Goal: Transaction & Acquisition: Purchase product/service

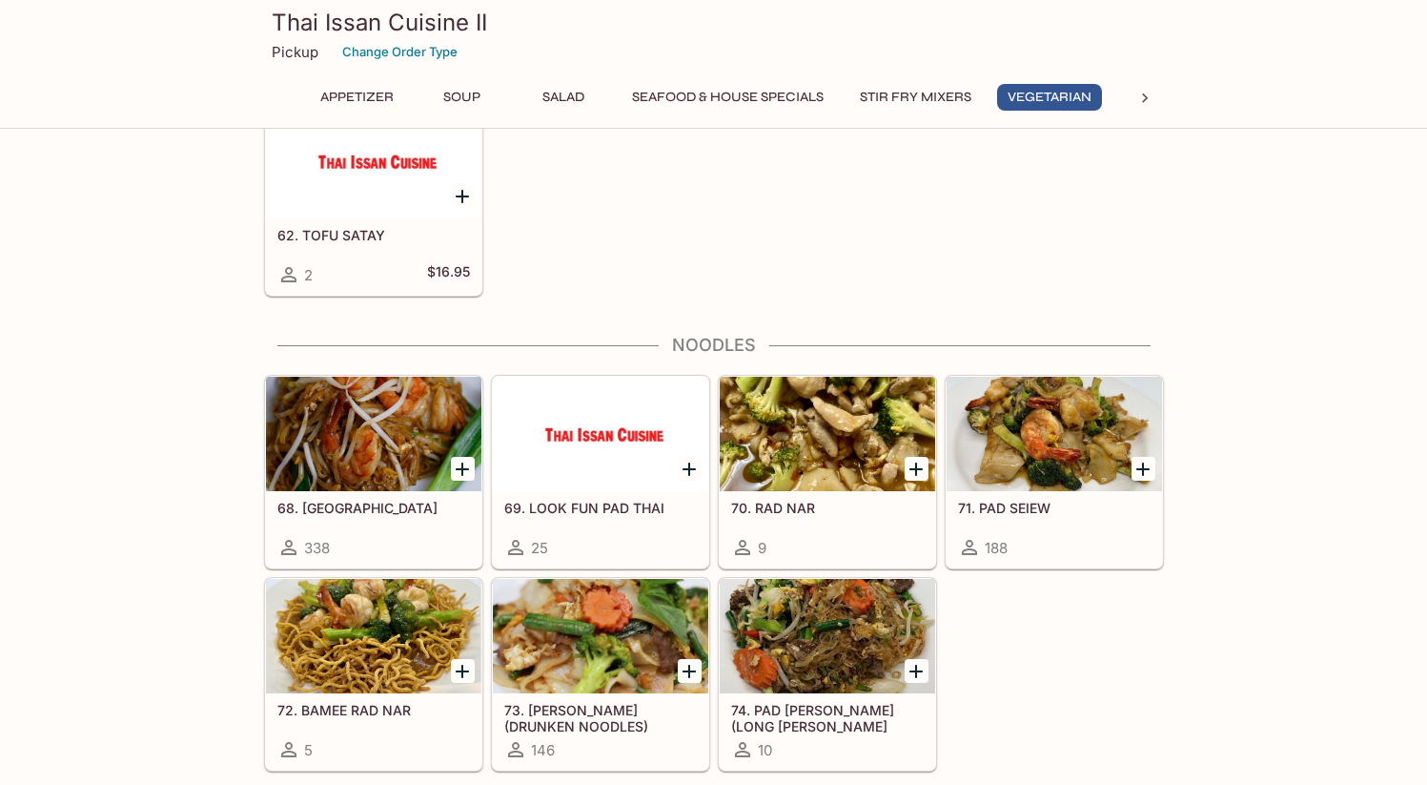
scroll to position [3085, 0]
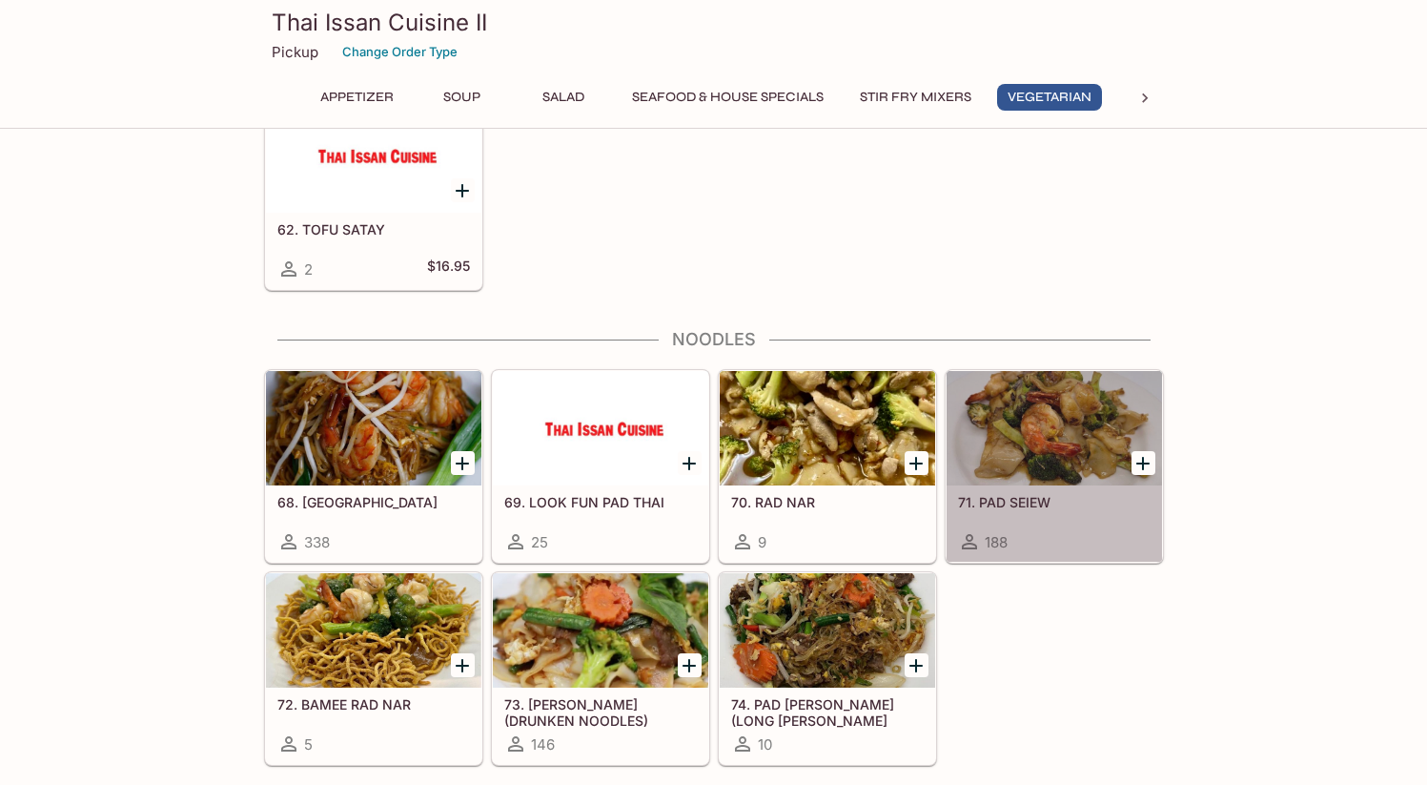
click at [1063, 465] on div at bounding box center [1055, 428] width 216 height 114
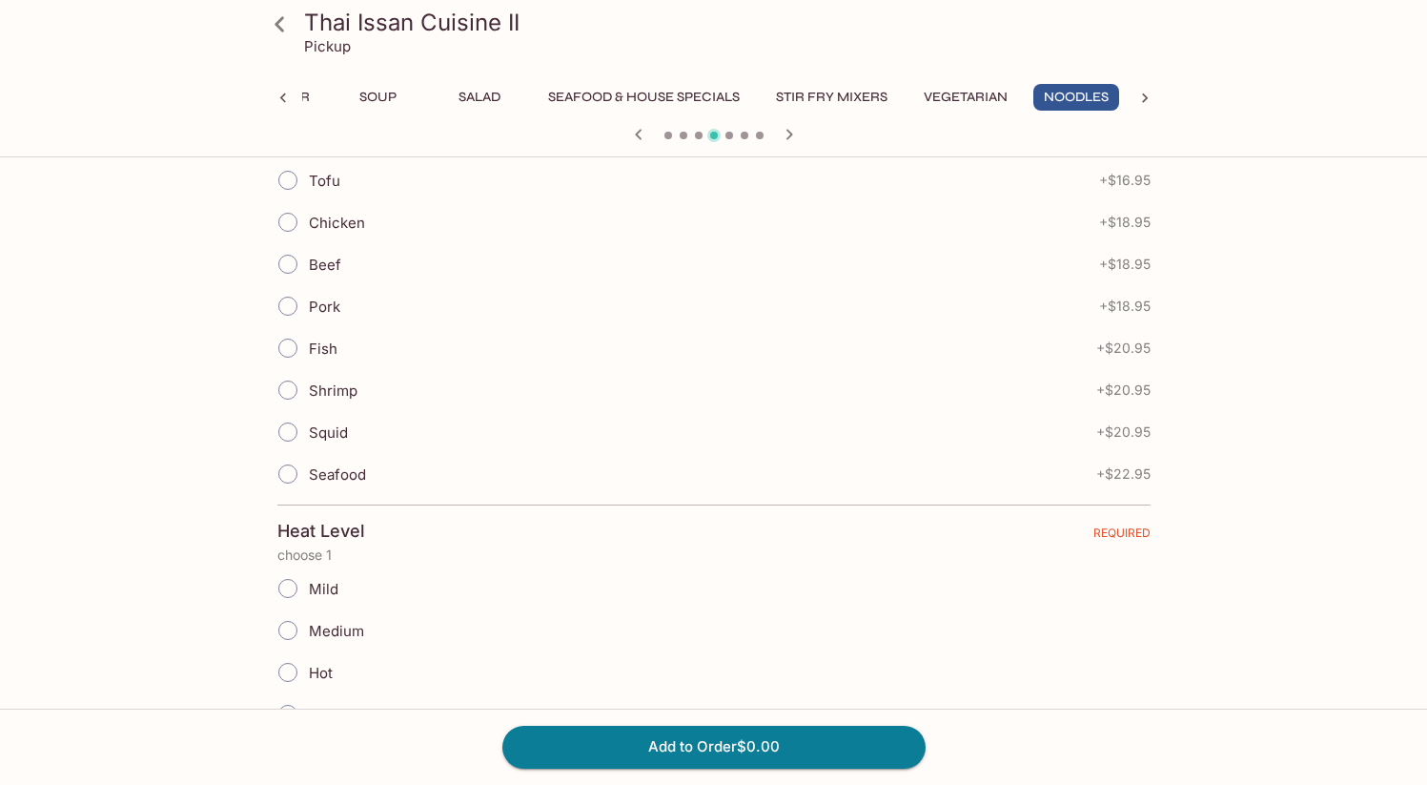
scroll to position [519, 0]
click at [287, 269] on input "Beef" at bounding box center [288, 263] width 40 height 40
radio input "true"
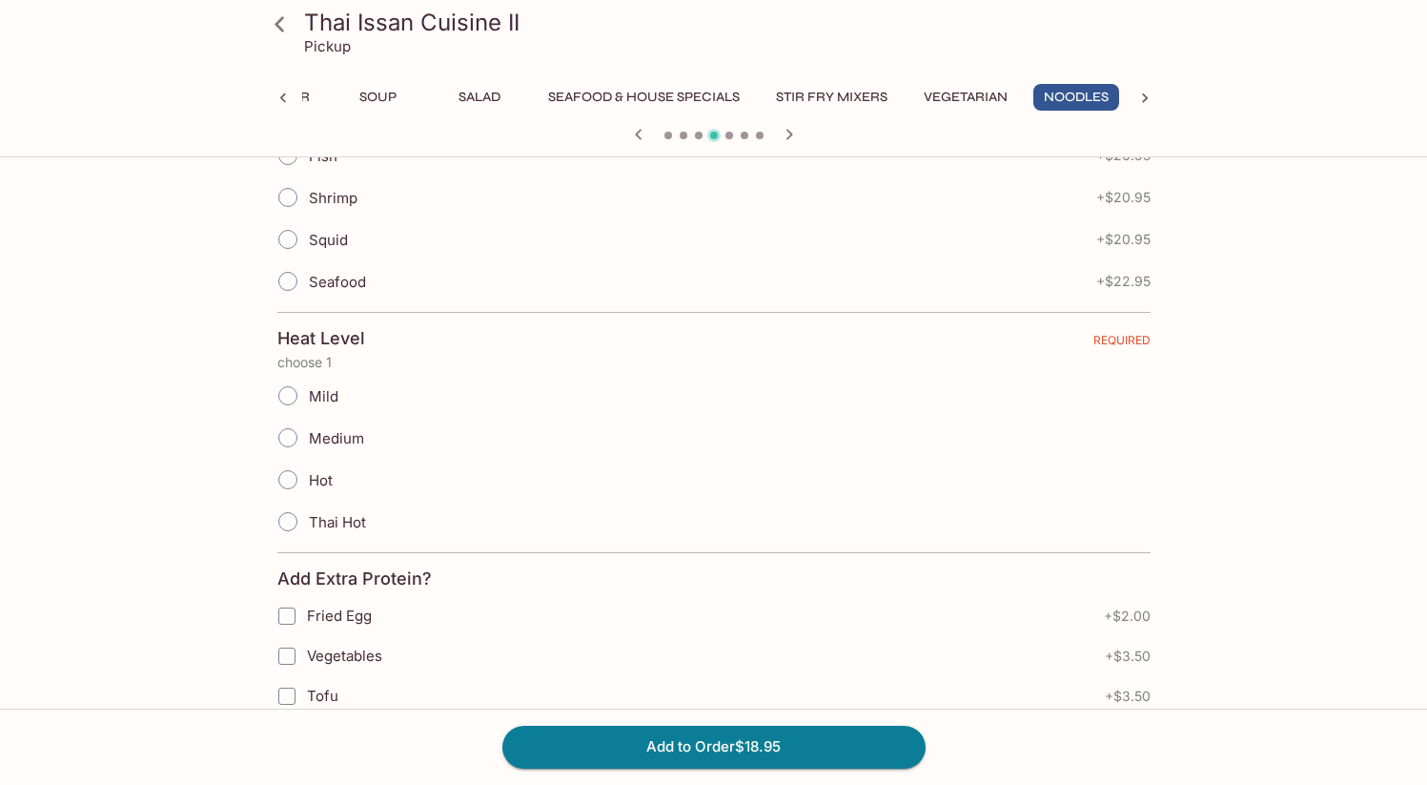
click at [293, 441] on input "Medium" at bounding box center [288, 438] width 40 height 40
radio input "true"
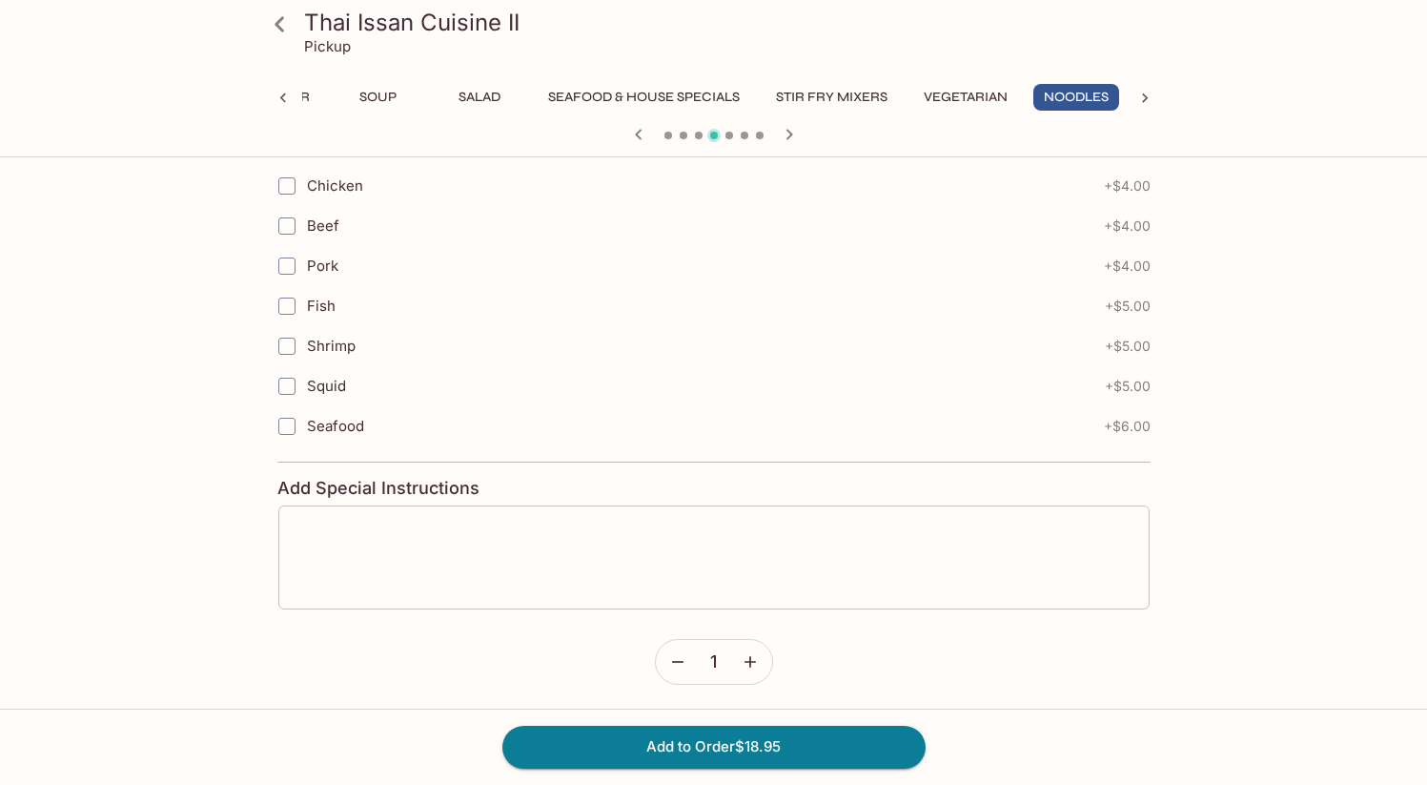
scroll to position [1264, 0]
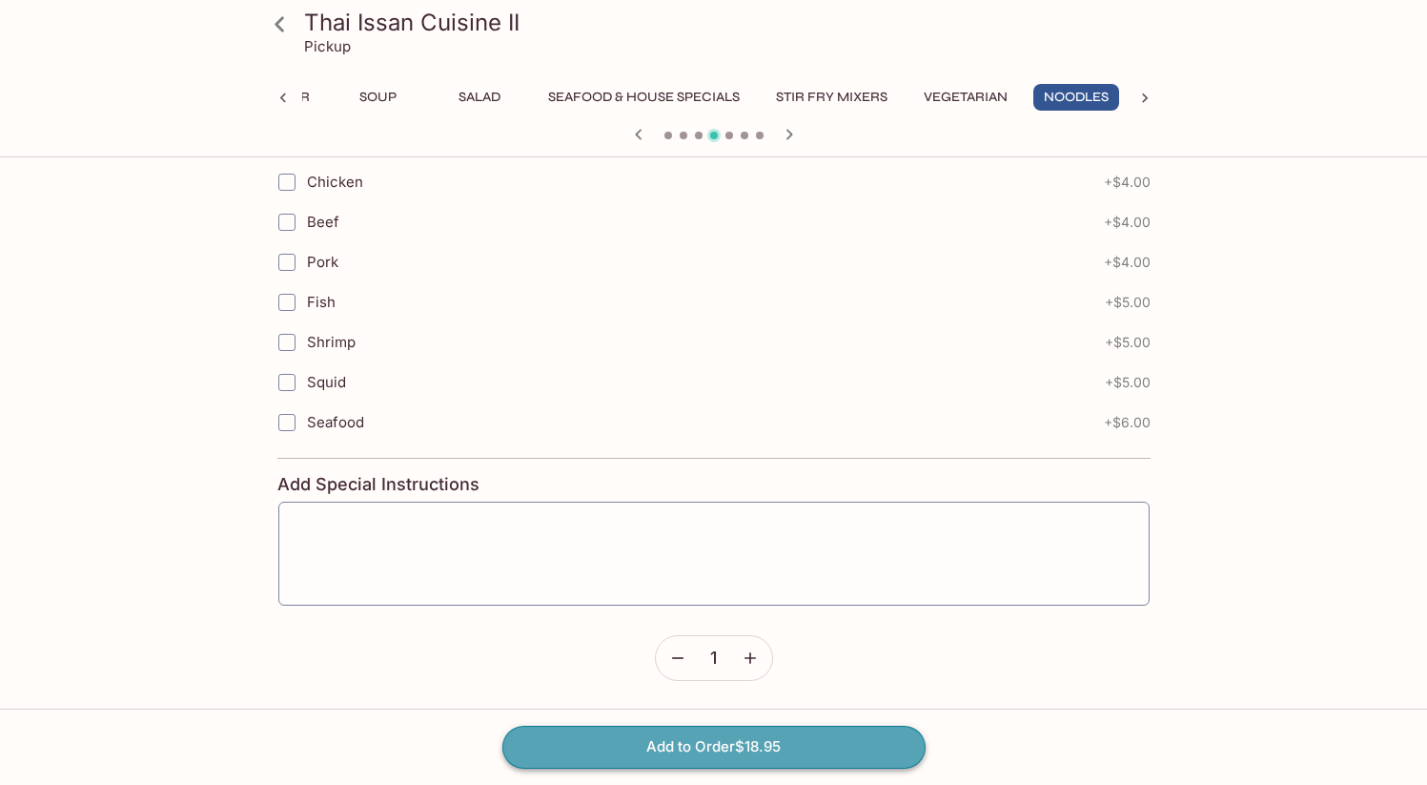
click at [766, 750] on button "Add to Order $18.95" at bounding box center [714, 747] width 423 height 42
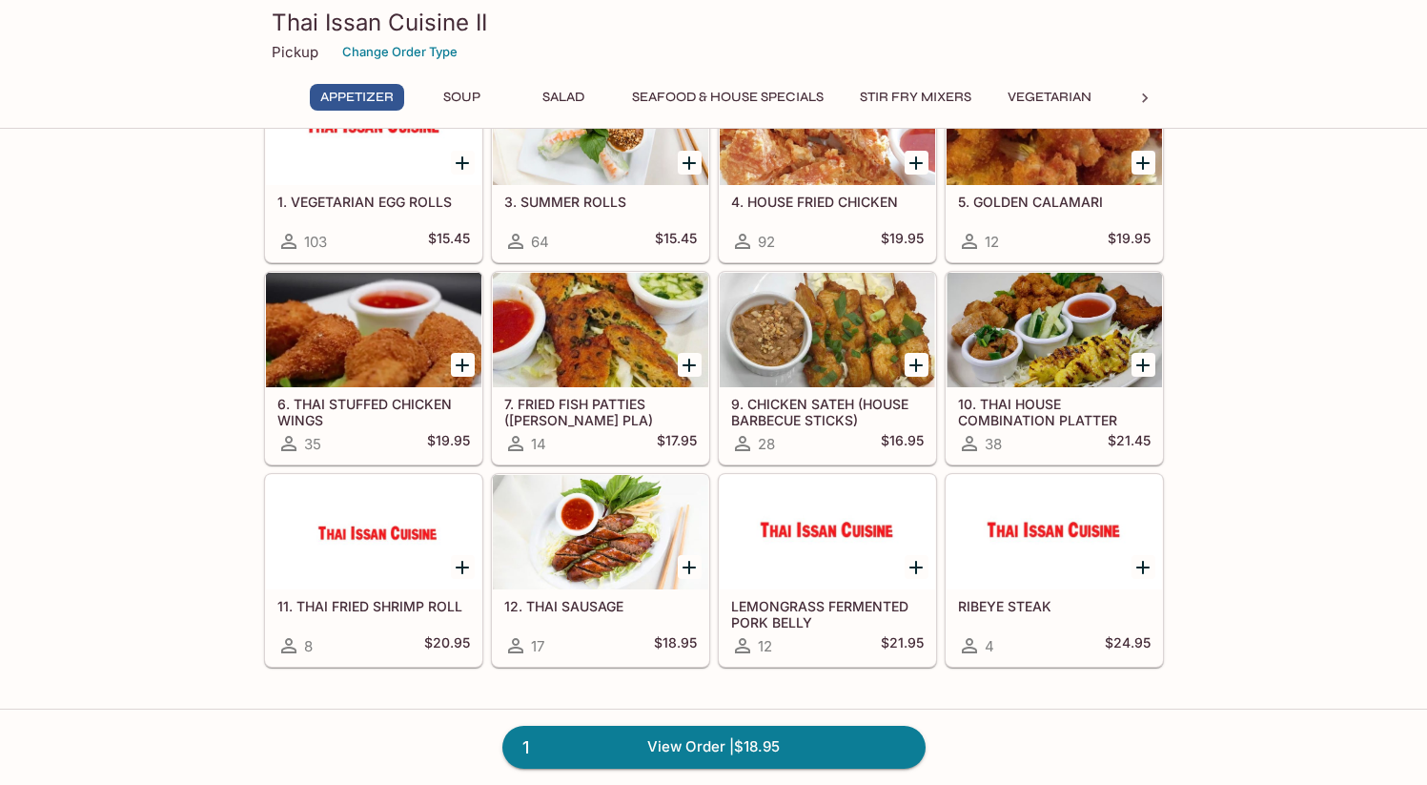
scroll to position [415, 0]
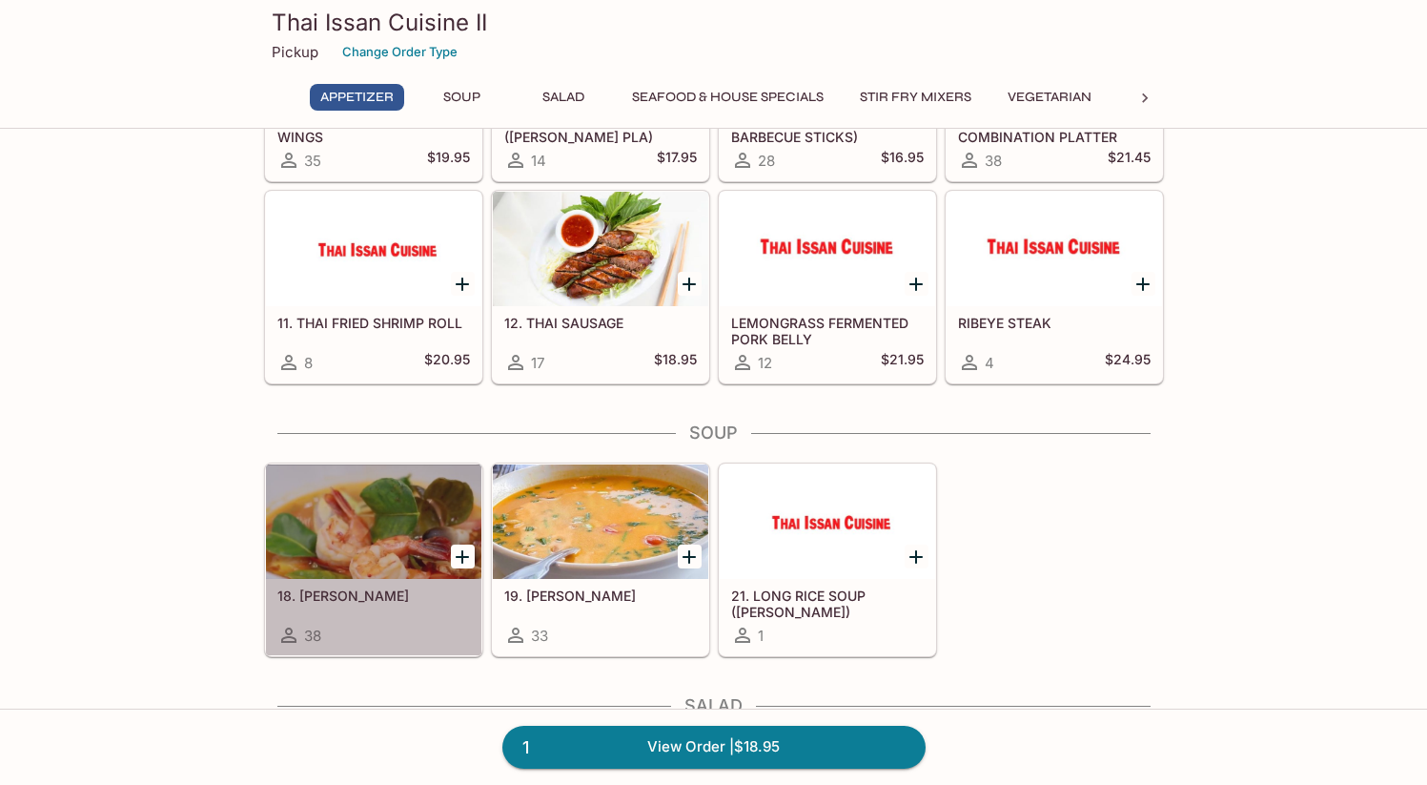
click at [353, 518] on div at bounding box center [374, 521] width 216 height 114
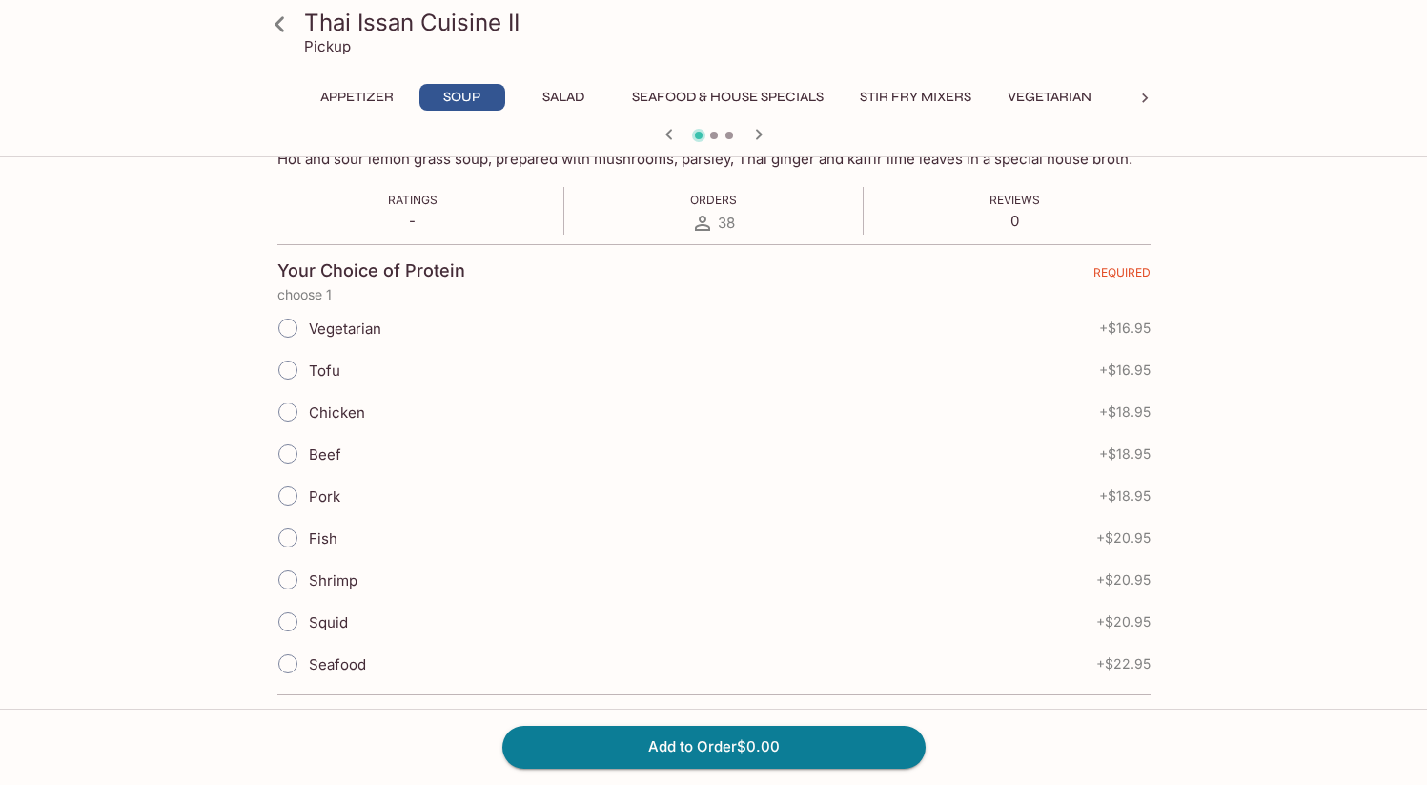
scroll to position [357, 0]
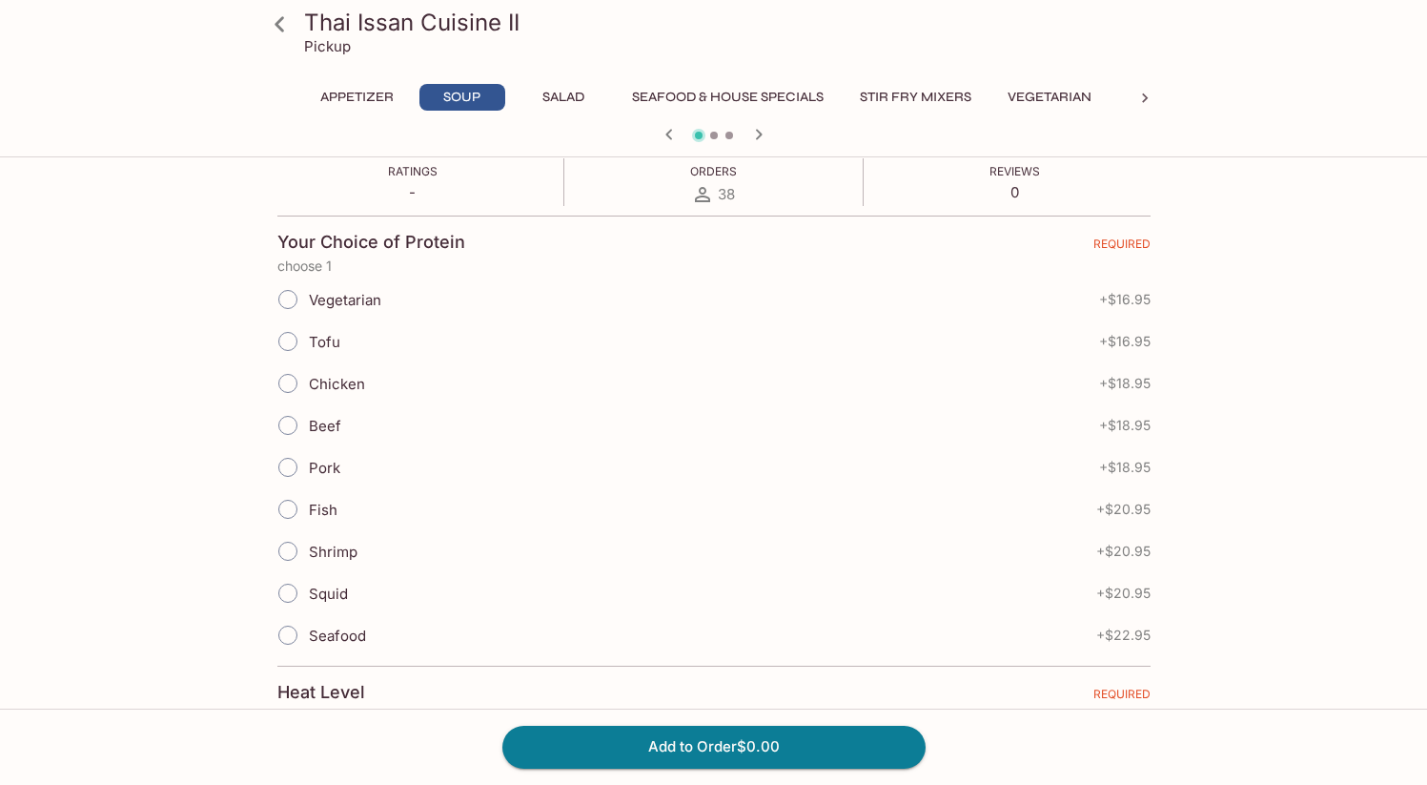
click at [289, 388] on input "Chicken" at bounding box center [288, 383] width 40 height 40
radio input "true"
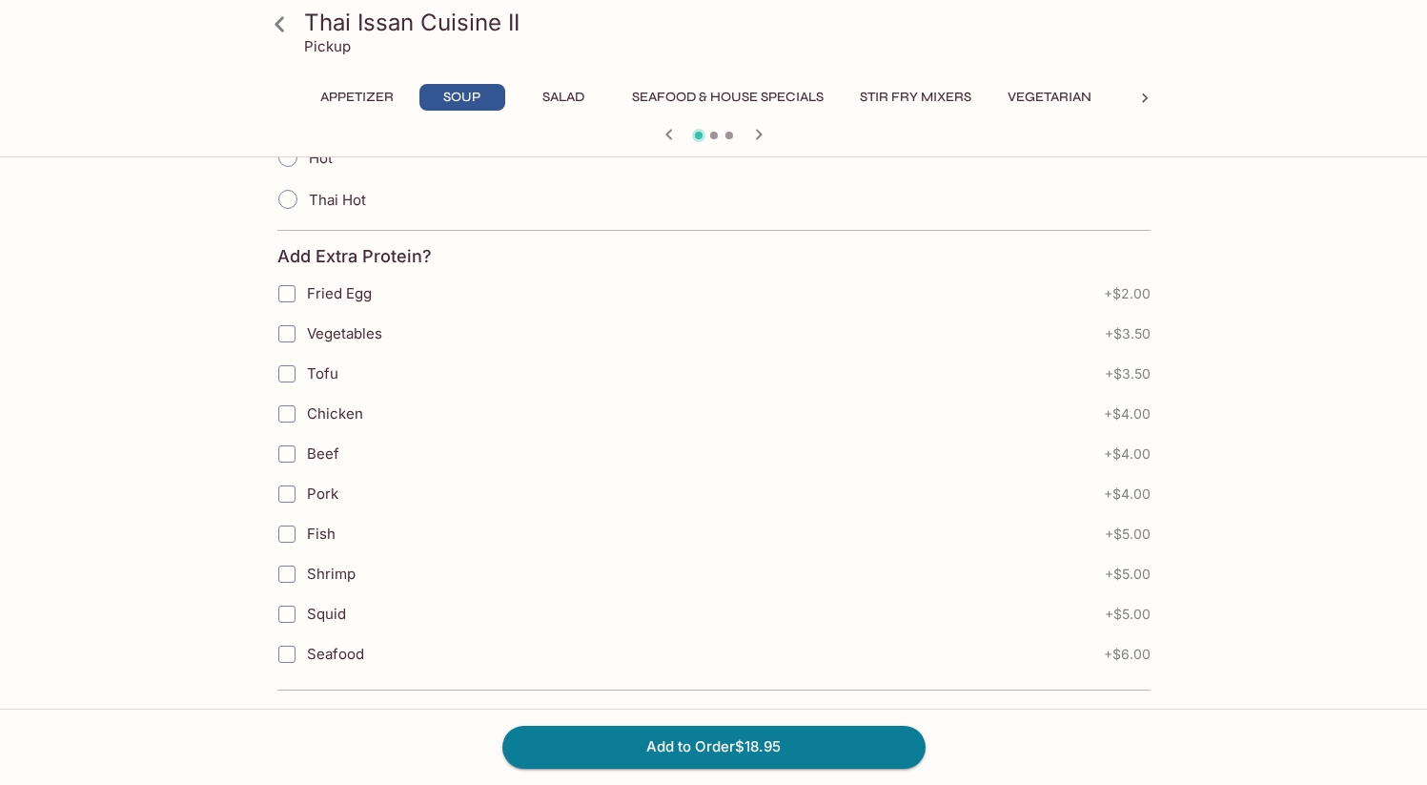
scroll to position [636, 0]
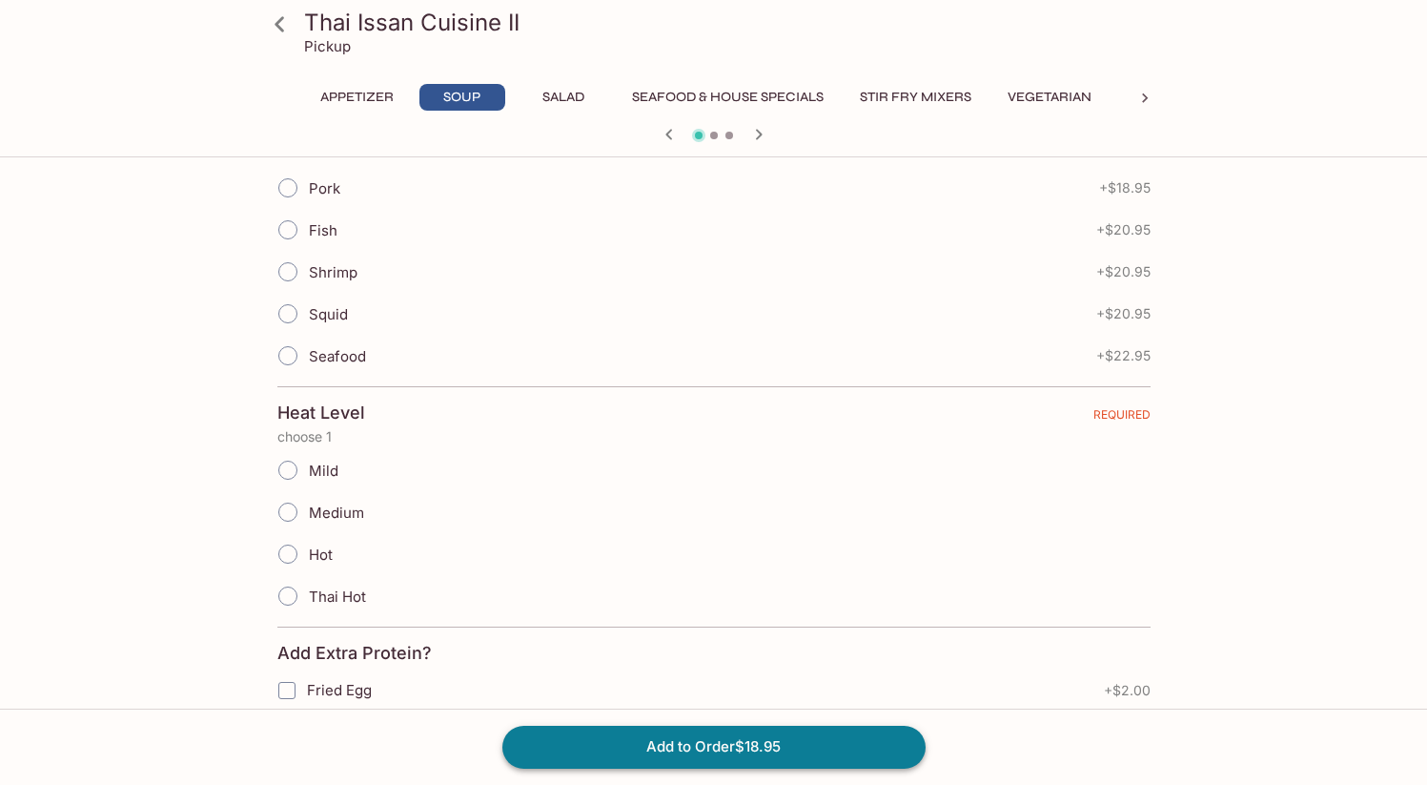
click at [787, 736] on button "Add to Order $18.95" at bounding box center [714, 747] width 423 height 42
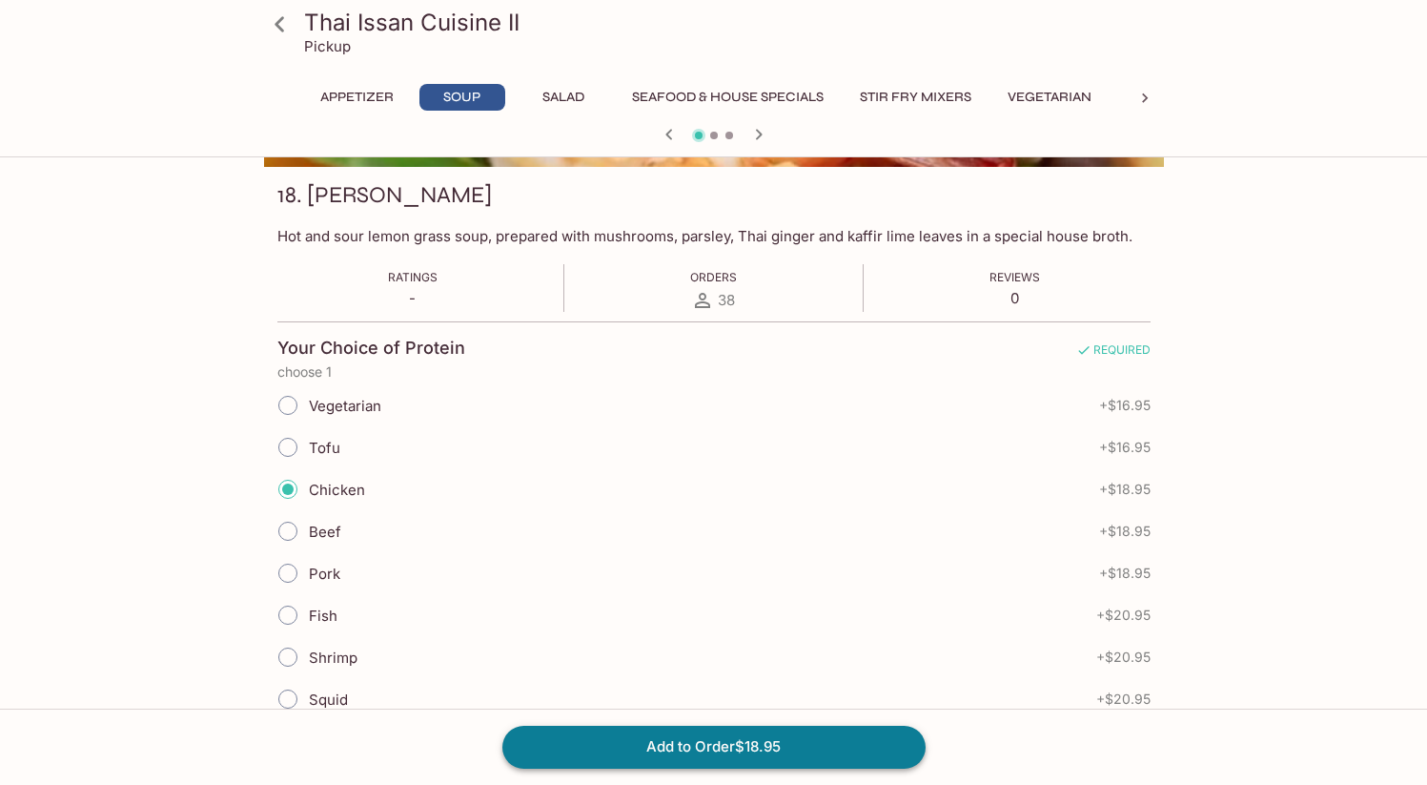
scroll to position [248, 0]
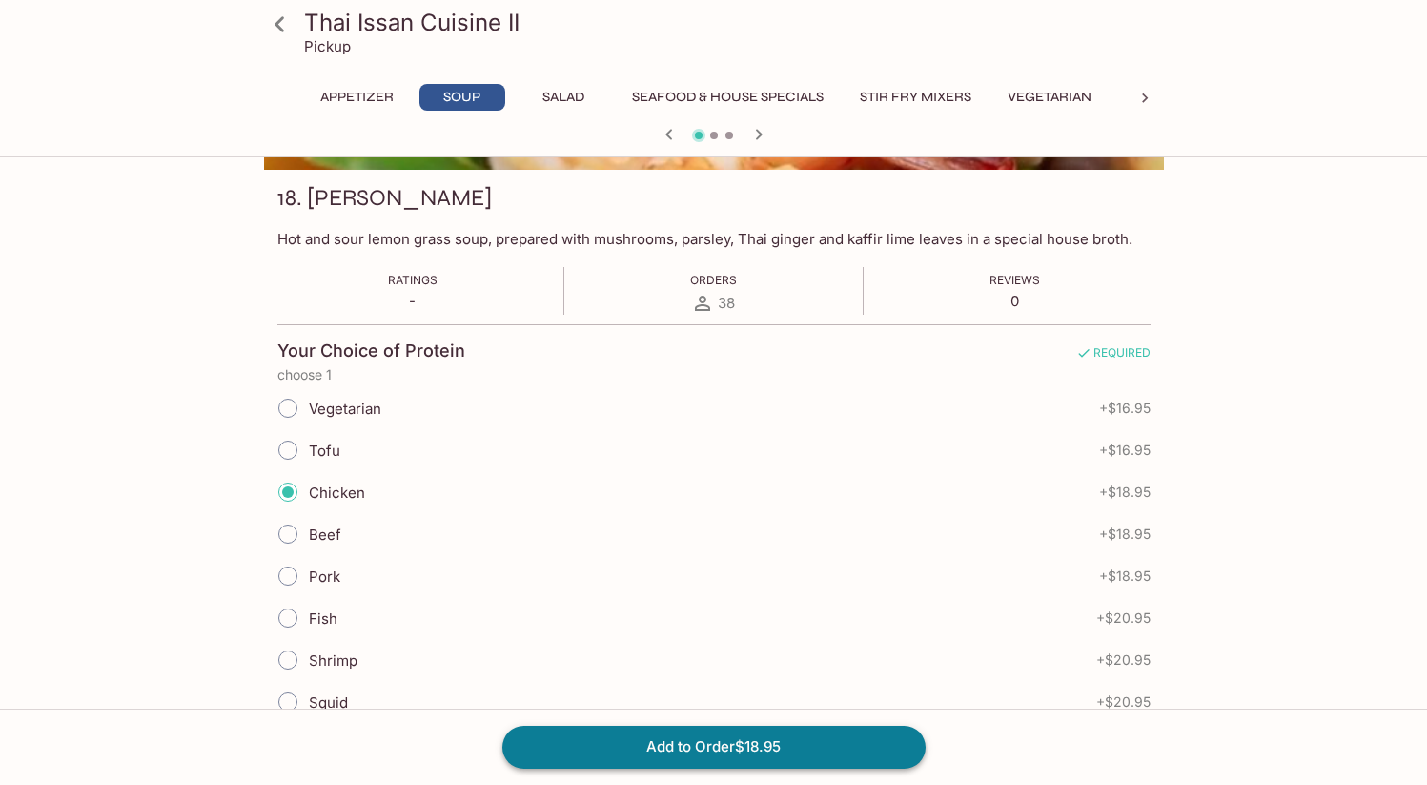
click at [773, 754] on button "Add to Order $18.95" at bounding box center [714, 747] width 423 height 42
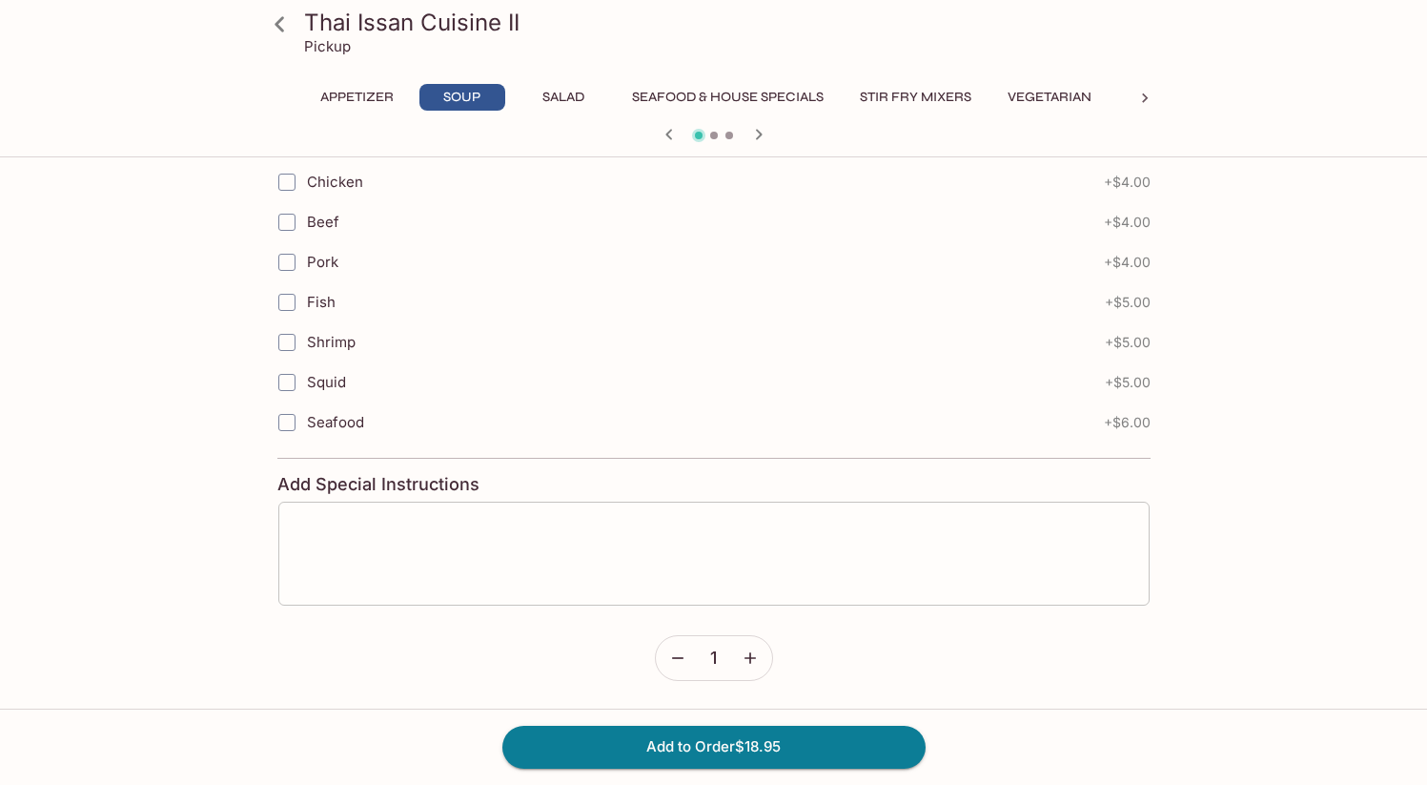
scroll to position [857, 0]
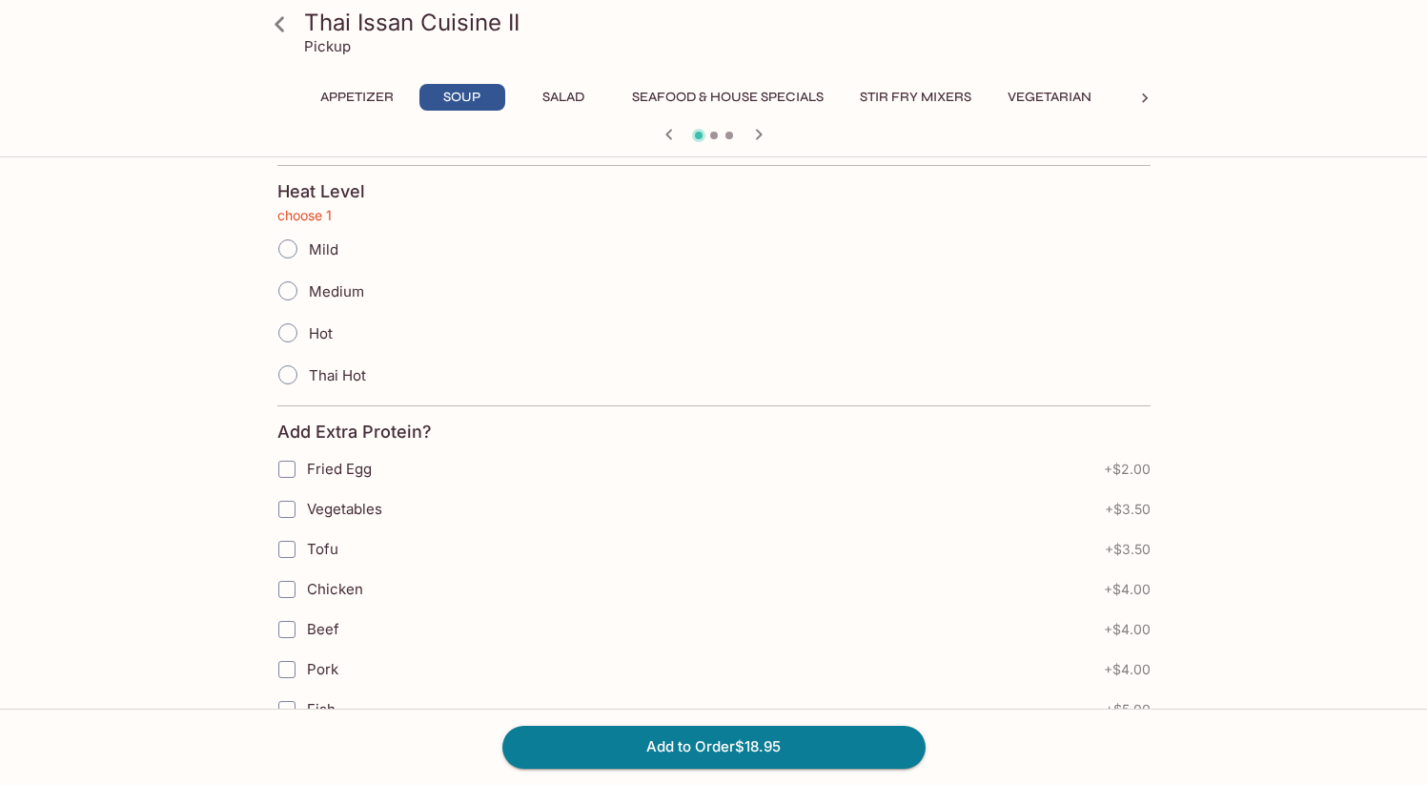
click at [281, 293] on input "Medium" at bounding box center [288, 291] width 40 height 40
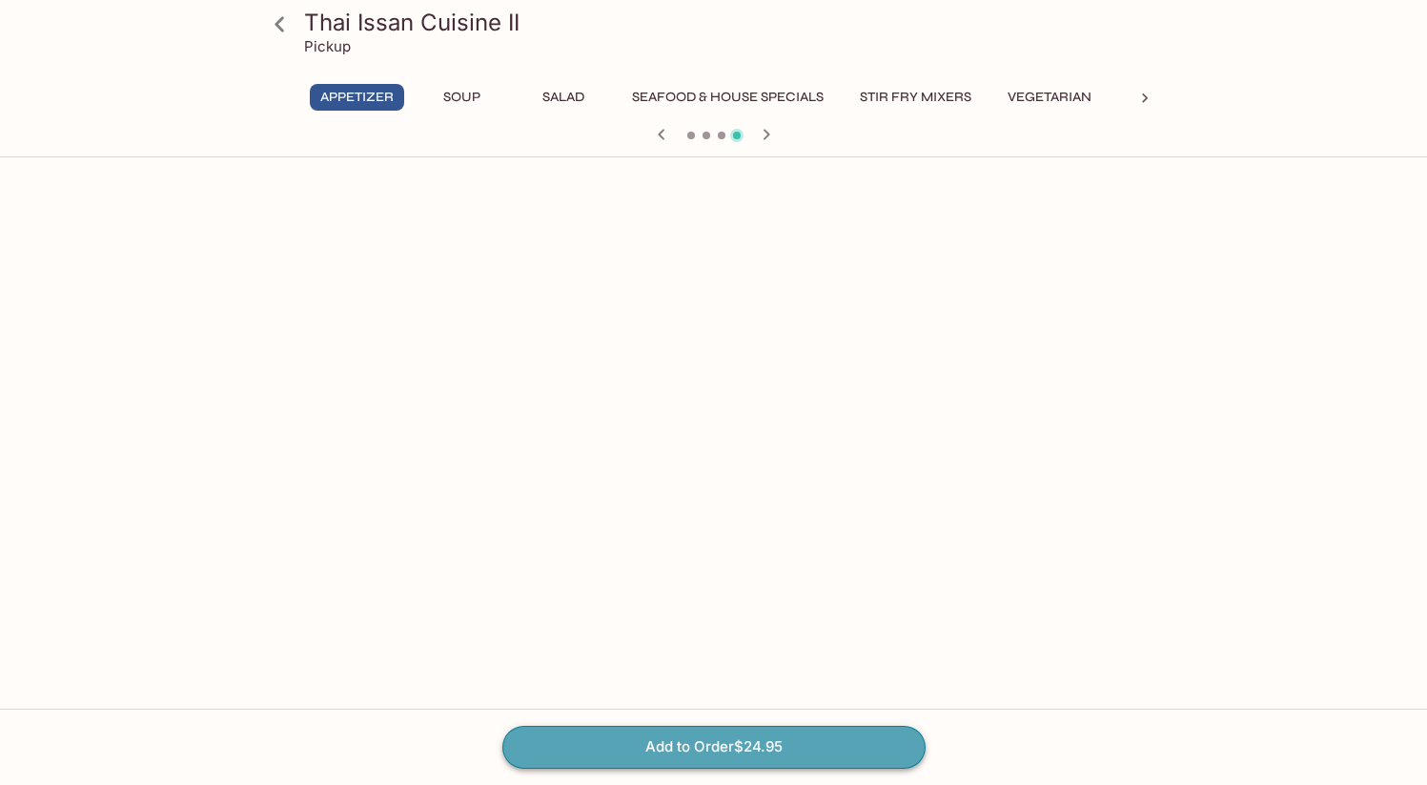
click at [740, 745] on button "Add to Order $24.95" at bounding box center [714, 747] width 423 height 42
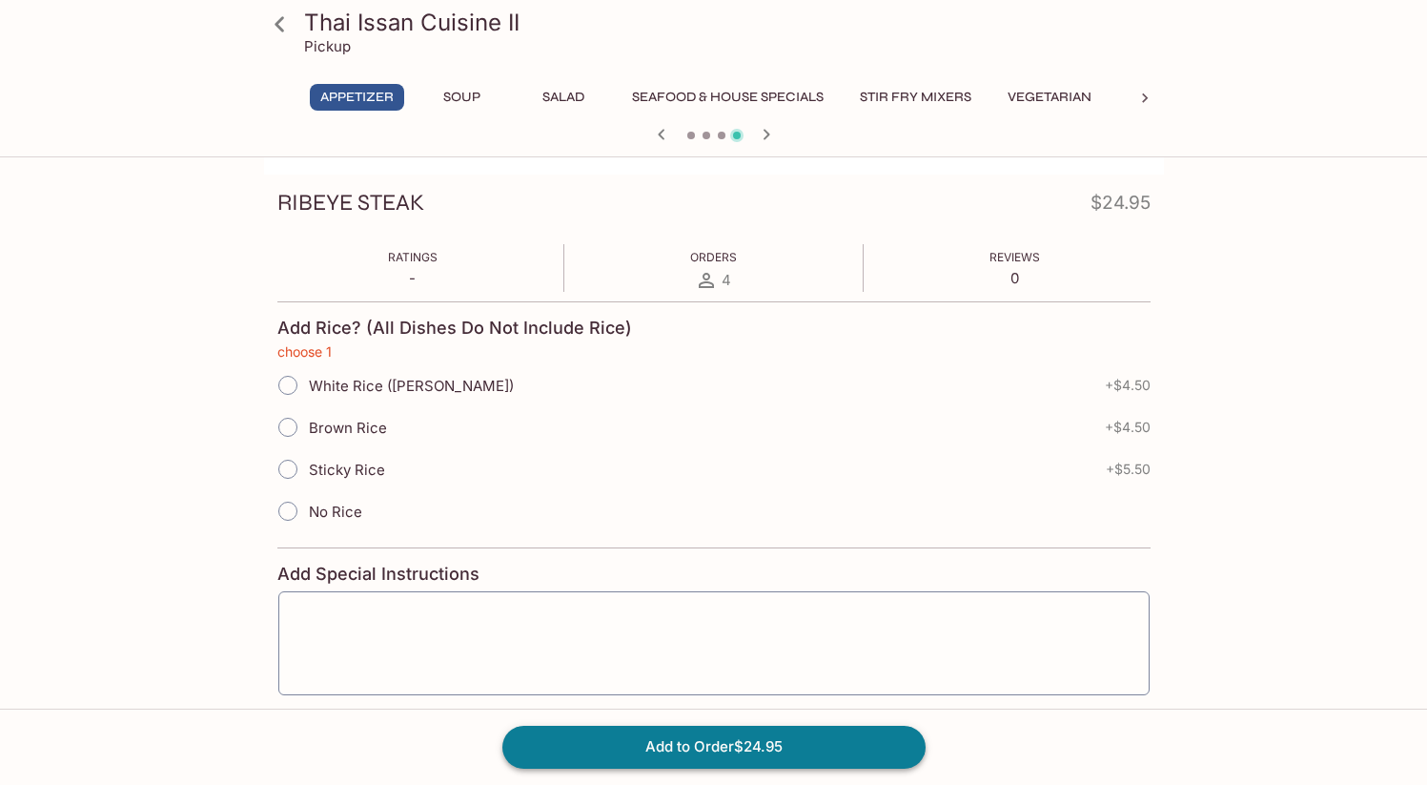
scroll to position [243, 0]
click at [298, 510] on input "No Rice" at bounding box center [288, 511] width 40 height 40
radio input "true"
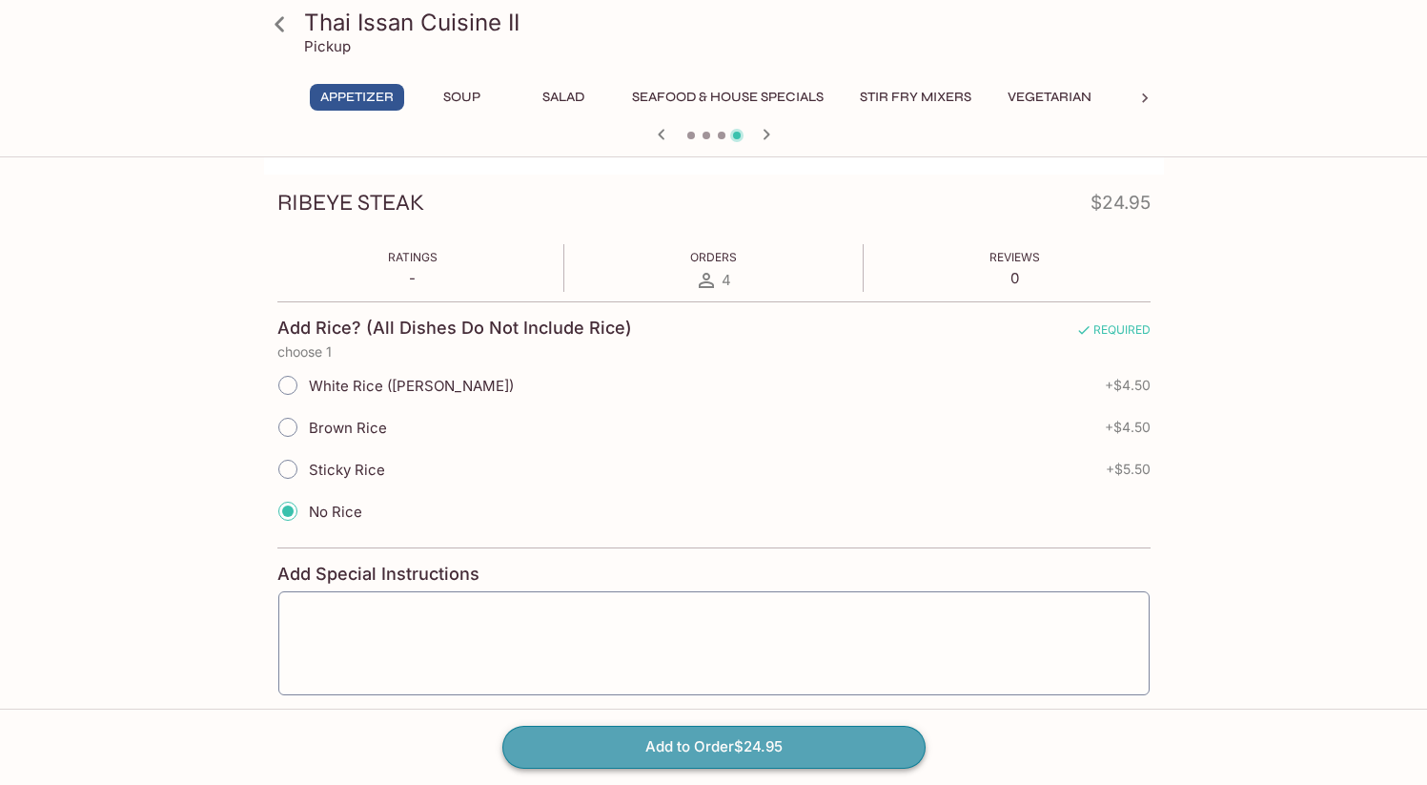
click at [751, 756] on button "Add to Order $24.95" at bounding box center [714, 747] width 423 height 42
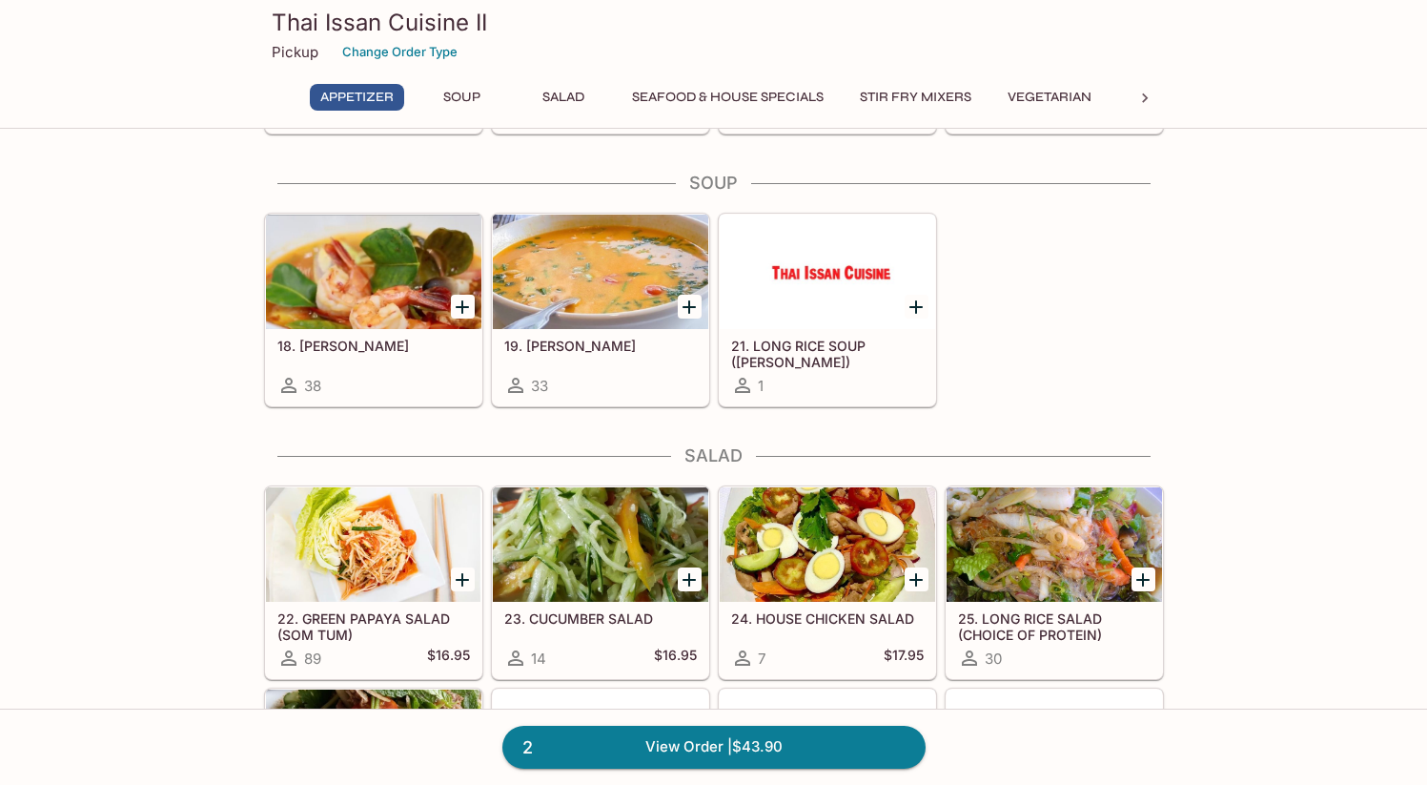
scroll to position [682, 0]
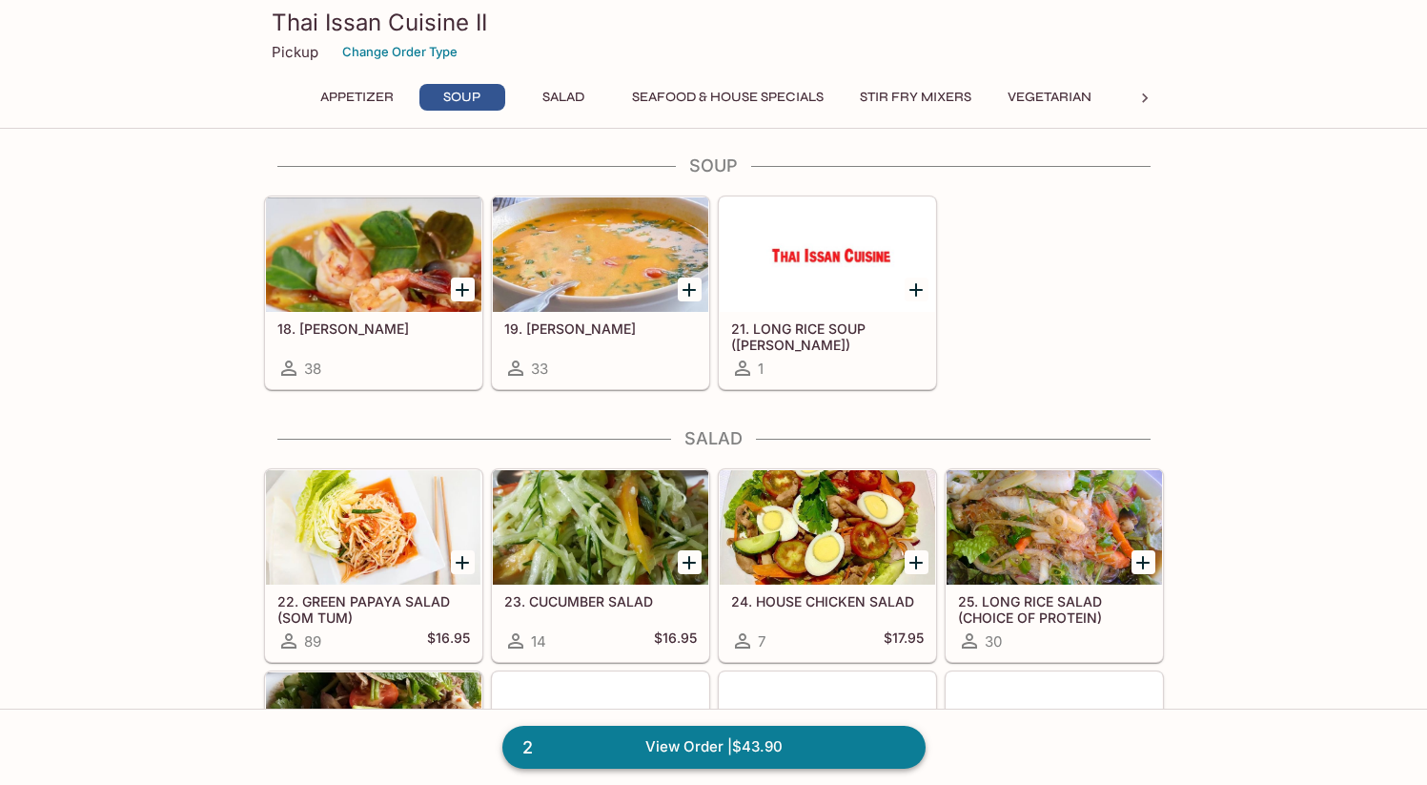
click at [648, 749] on link "2 View Order | $43.90" at bounding box center [714, 747] width 423 height 42
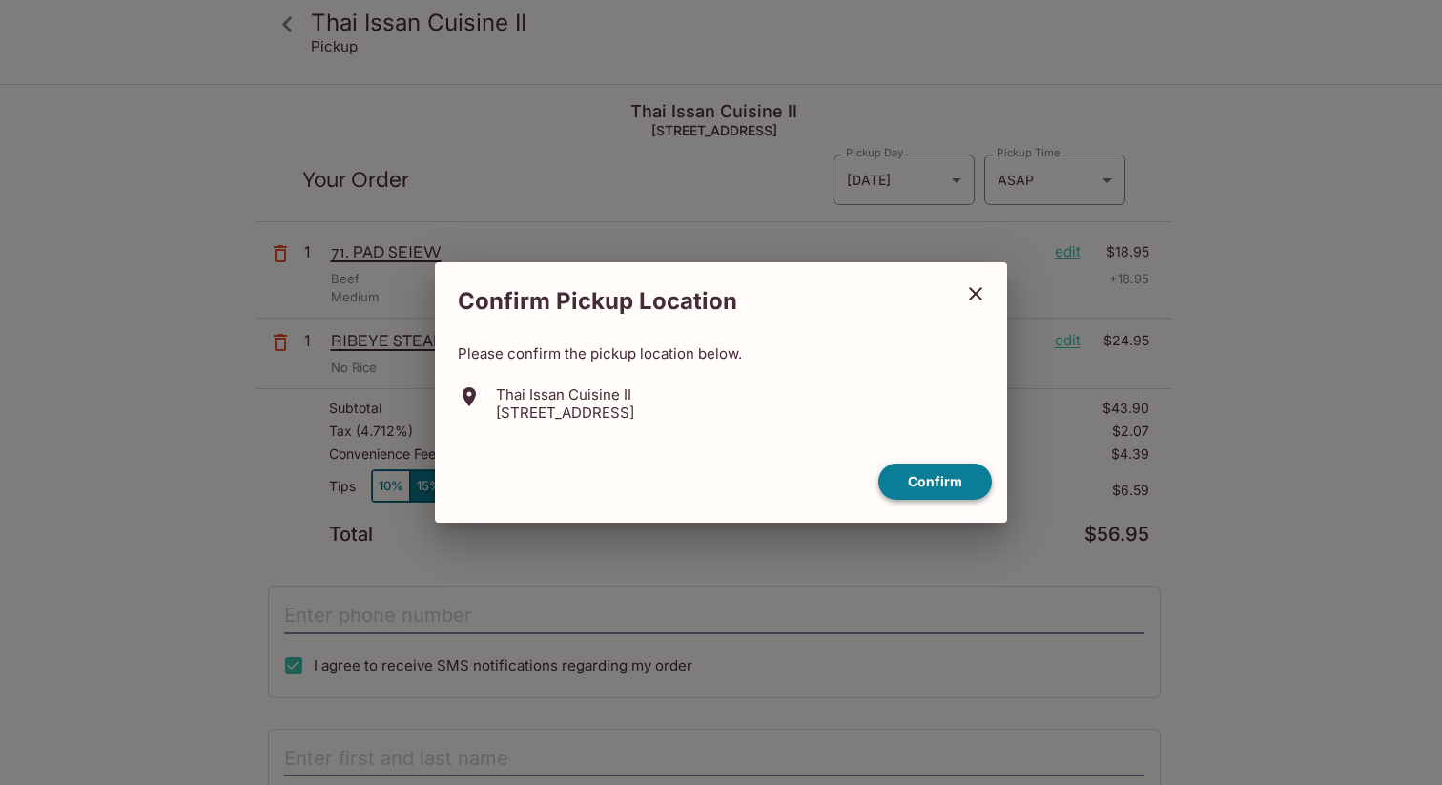
click at [959, 484] on button "Confirm" at bounding box center [934, 481] width 113 height 37
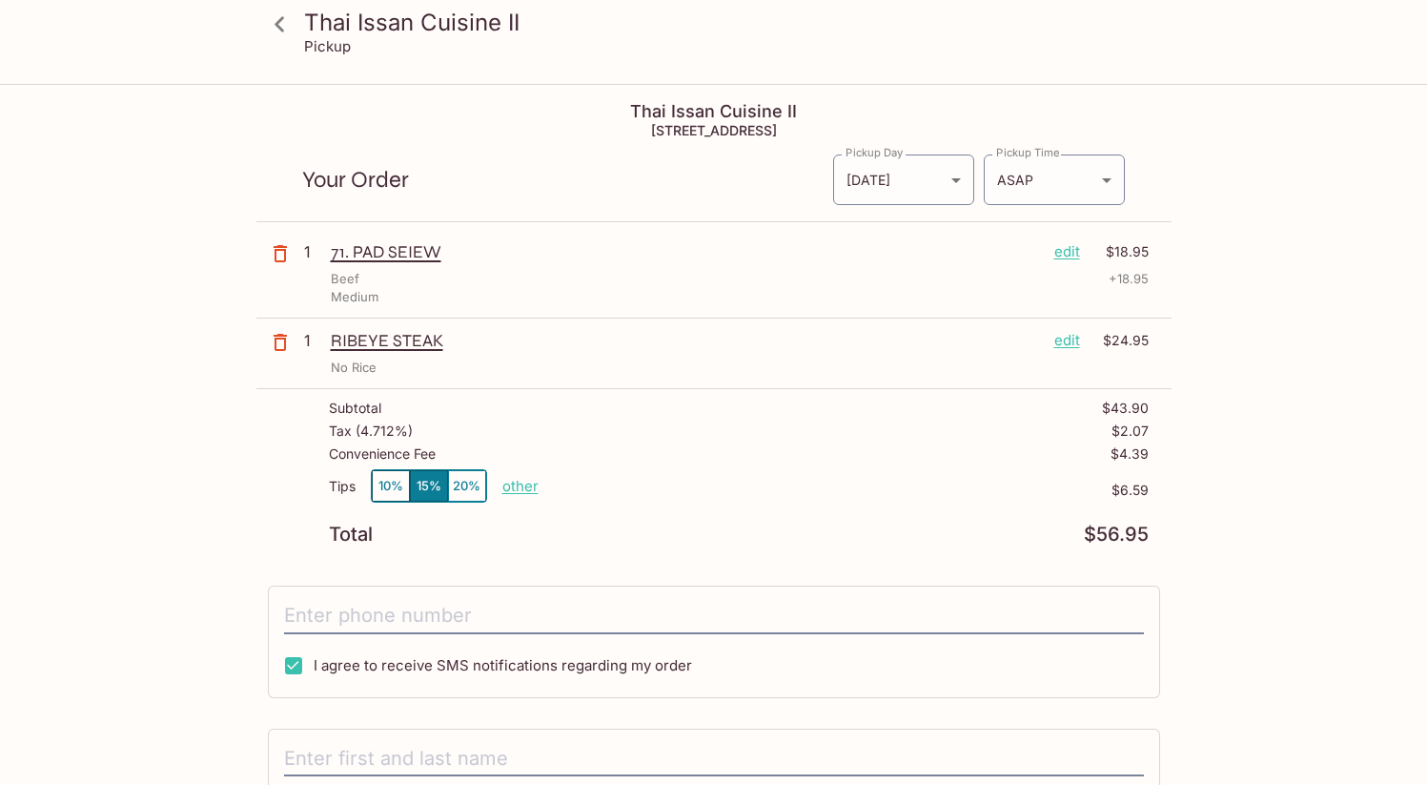
click at [1075, 339] on p "edit" at bounding box center [1068, 340] width 26 height 21
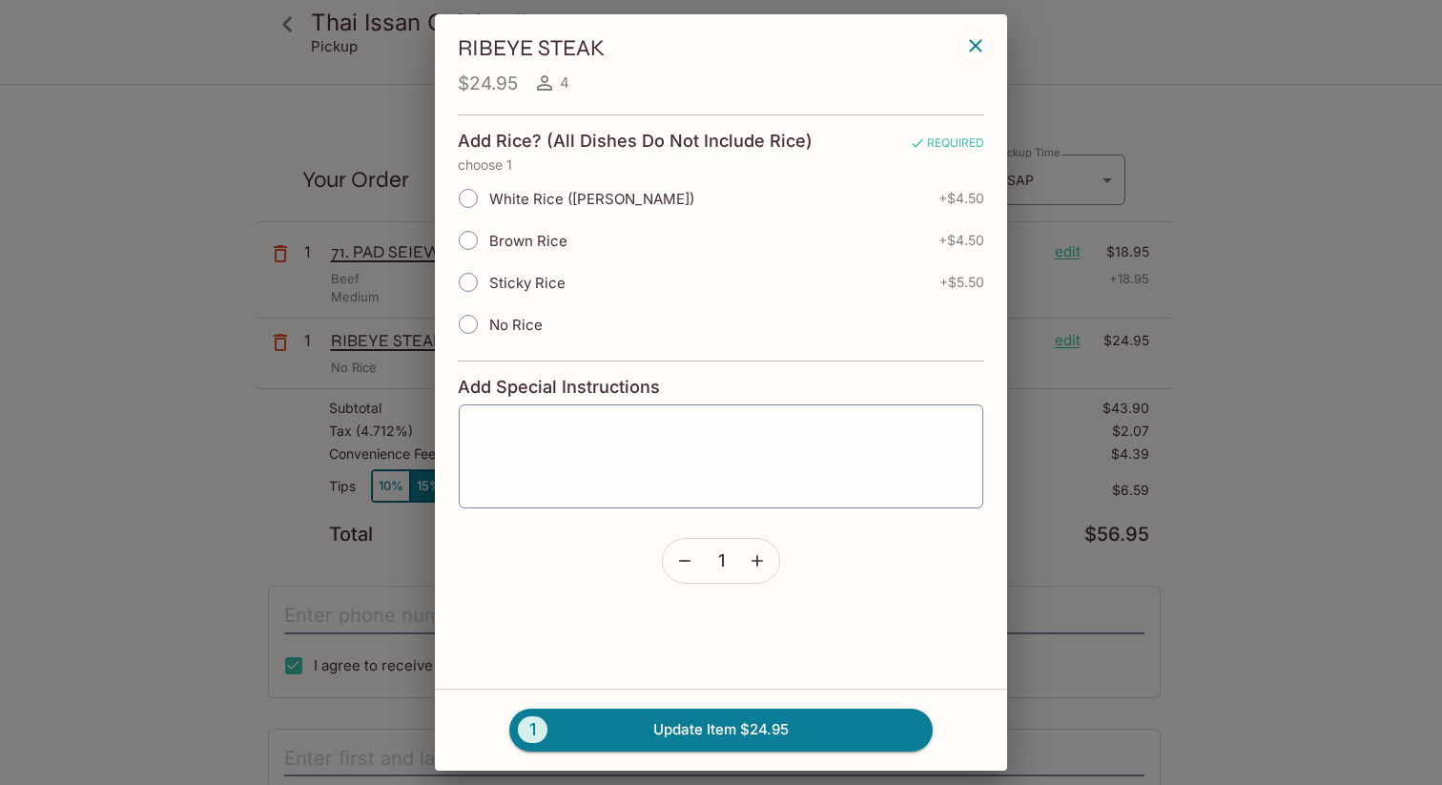
click at [483, 332] on input "No Rice" at bounding box center [468, 324] width 40 height 40
radio input "true"
drag, startPoint x: 766, startPoint y: 734, endPoint x: 785, endPoint y: 735, distance: 19.1
click at [766, 734] on button "1 Update Item $24.95" at bounding box center [720, 729] width 423 height 42
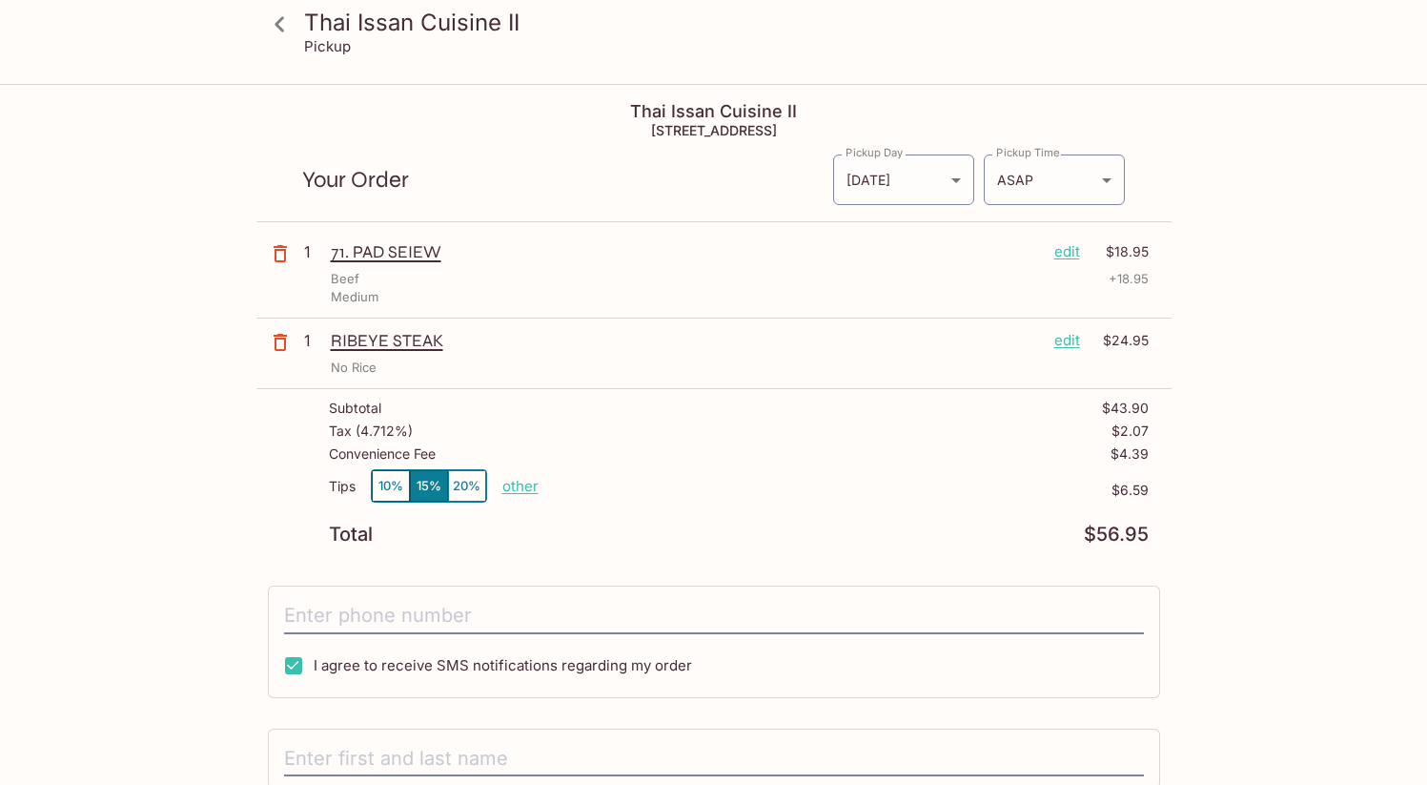
click at [1067, 341] on p "edit" at bounding box center [1068, 340] width 26 height 21
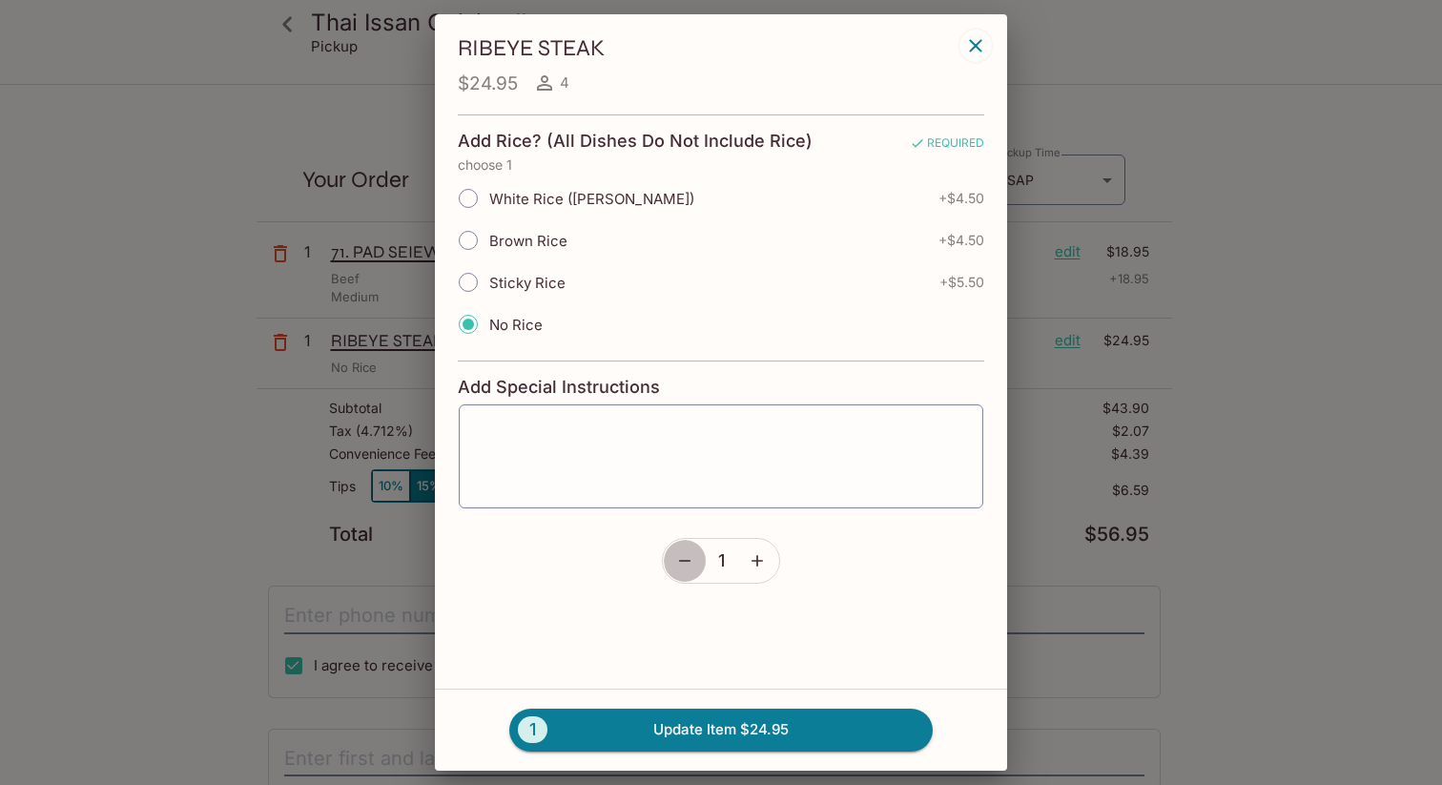
click at [687, 565] on icon "button" at bounding box center [684, 560] width 19 height 19
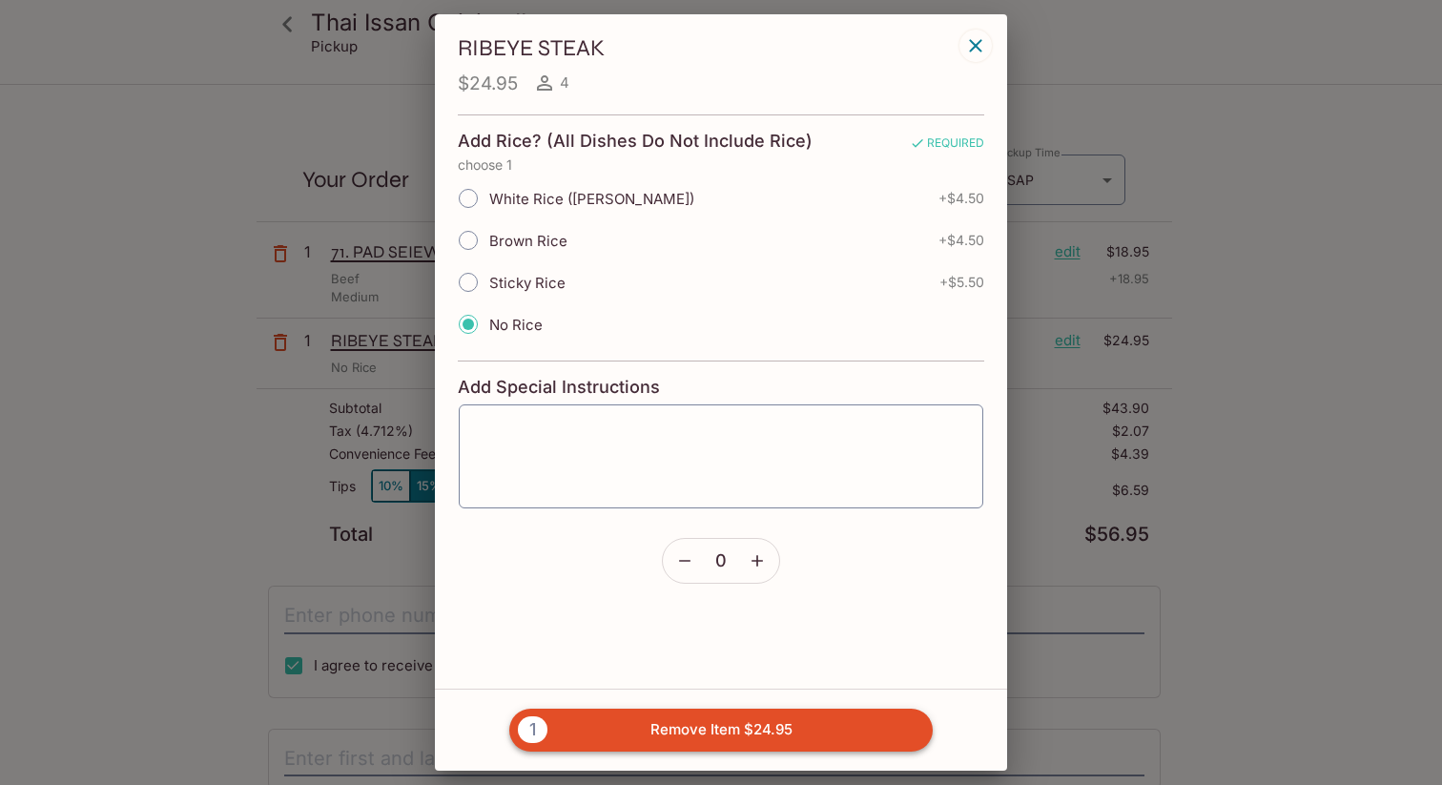
click at [716, 732] on button "1 Remove Item $24.95" at bounding box center [720, 729] width 423 height 42
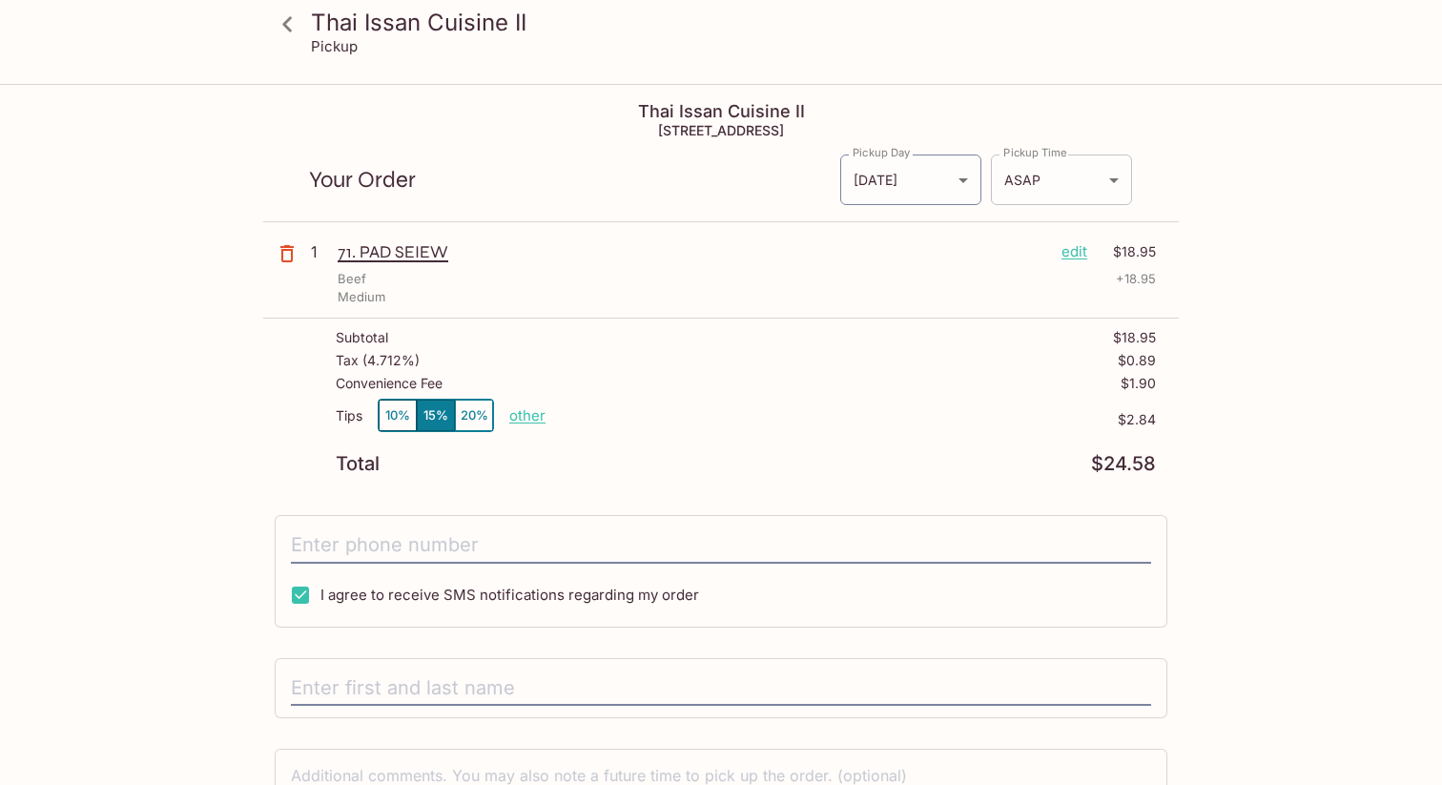
click at [1082, 189] on body "Thai Issan Cuisine II Pickup Thai Issan Cuisine II [STREET_ADDRESS] Your Order …" at bounding box center [721, 478] width 1442 height 785
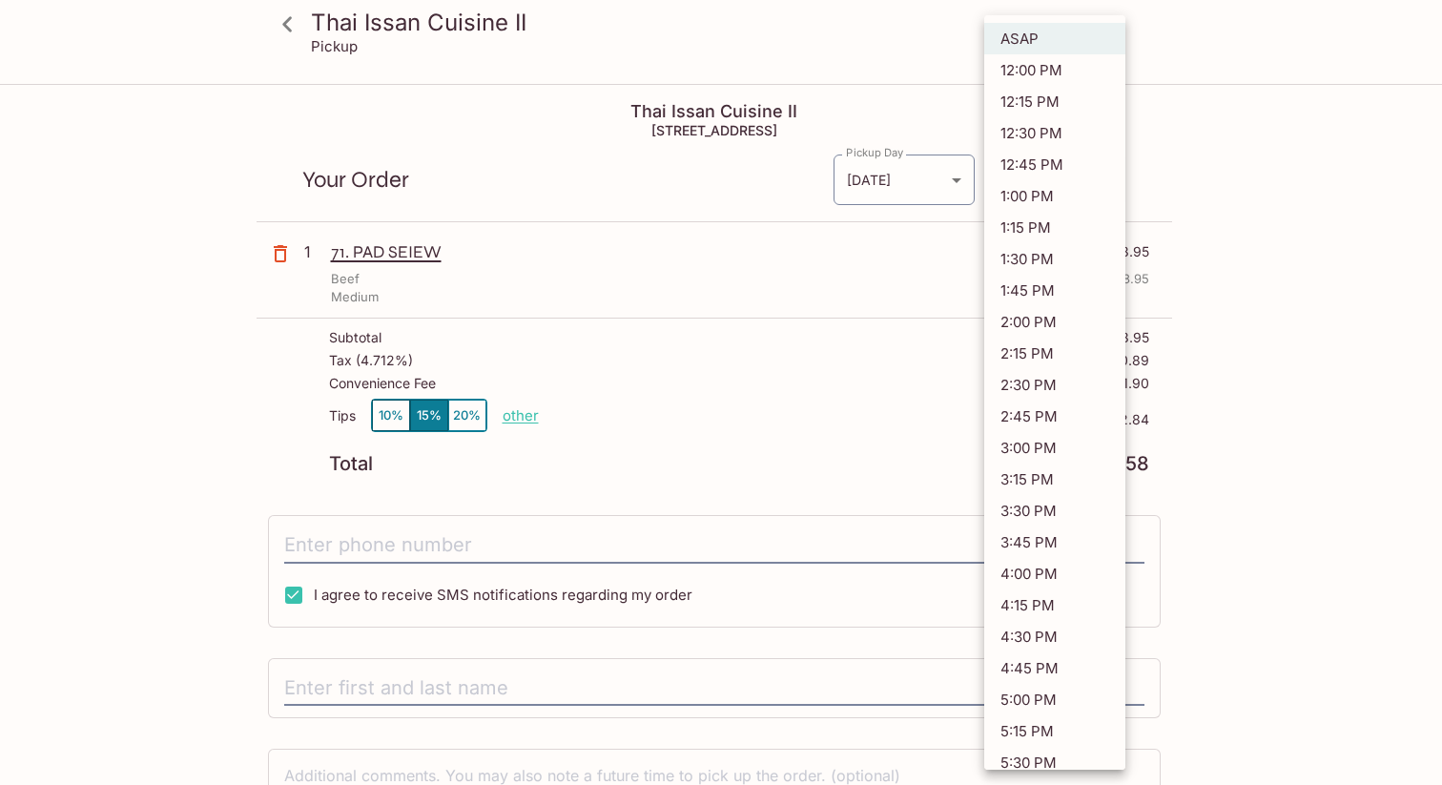
click at [1307, 392] on div at bounding box center [721, 392] width 1442 height 785
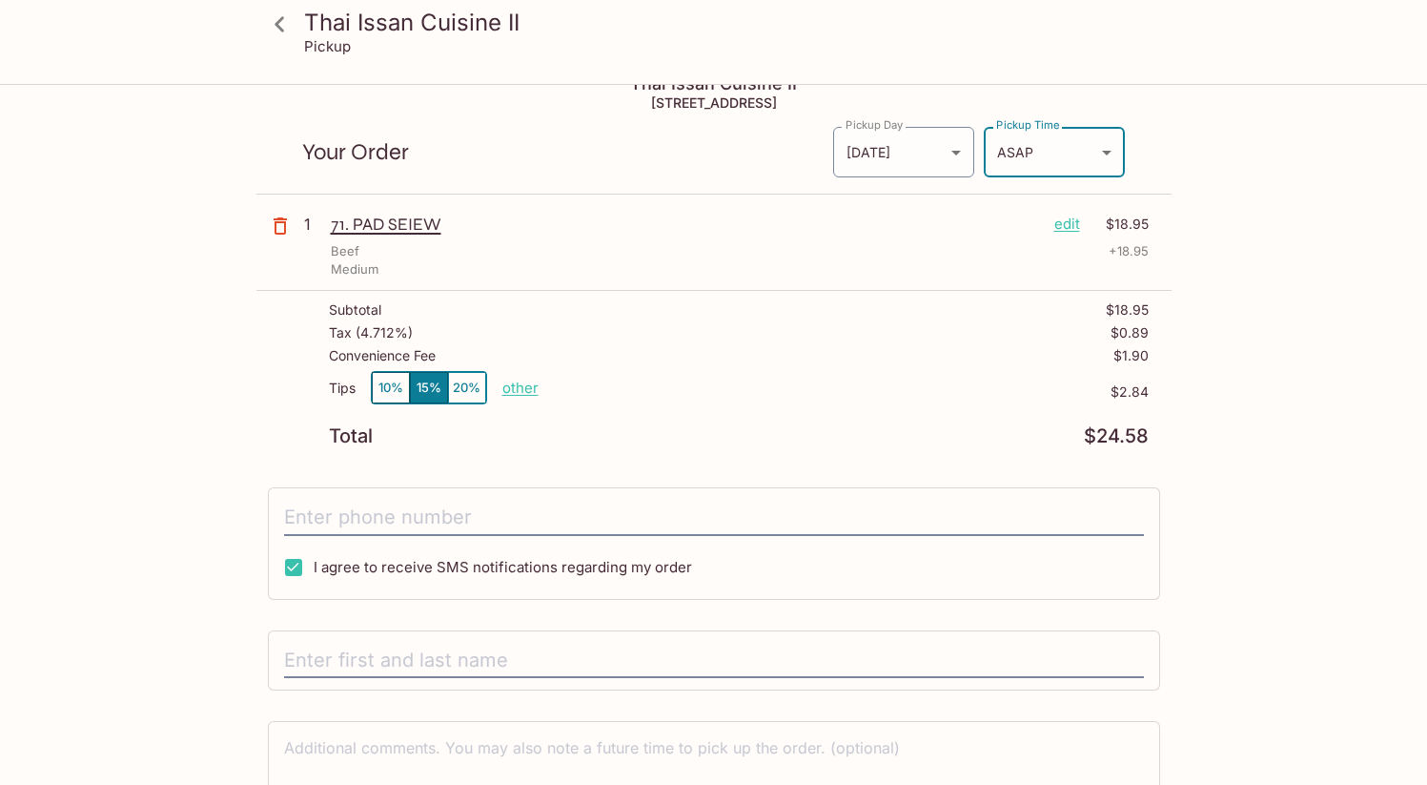
scroll to position [141, 0]
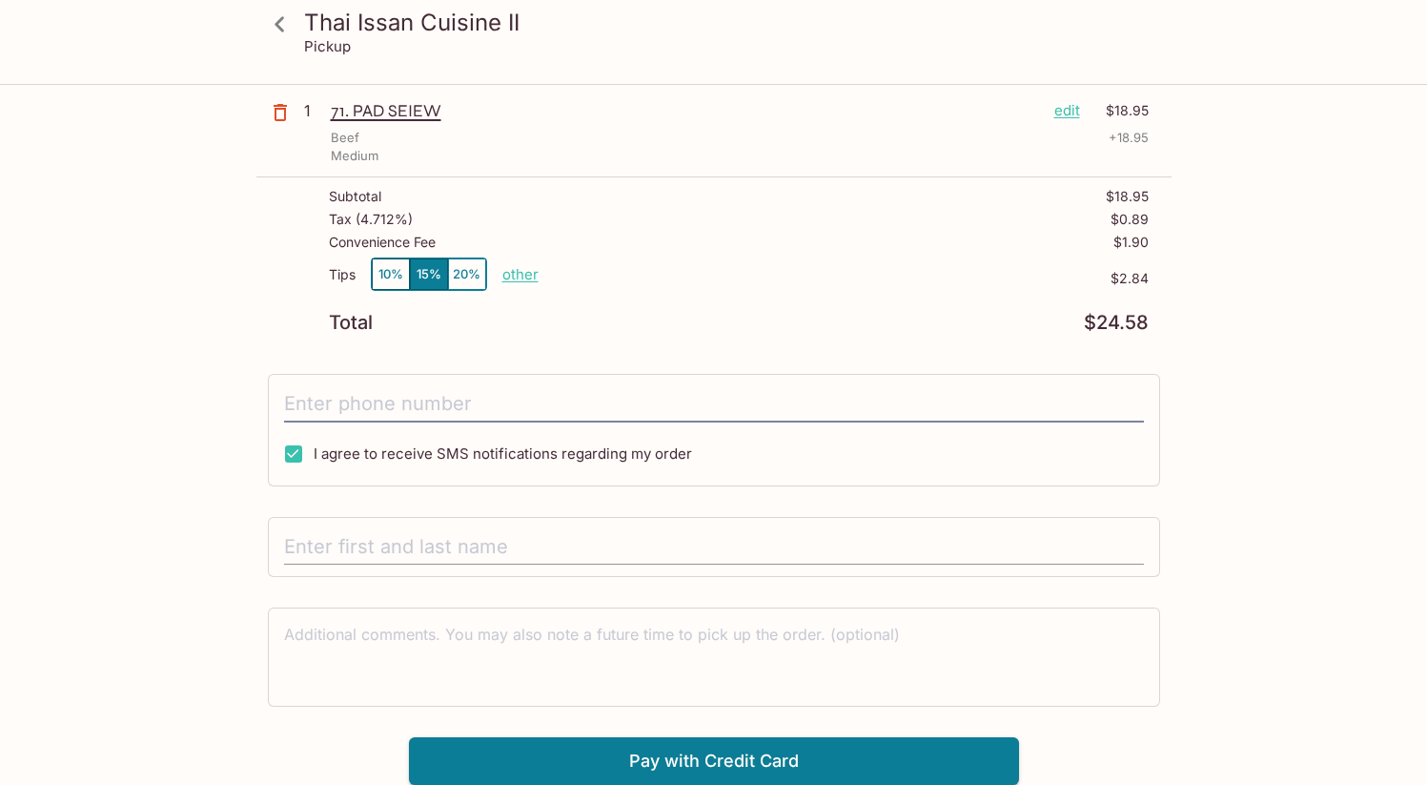
click at [509, 537] on input "text" at bounding box center [714, 547] width 860 height 36
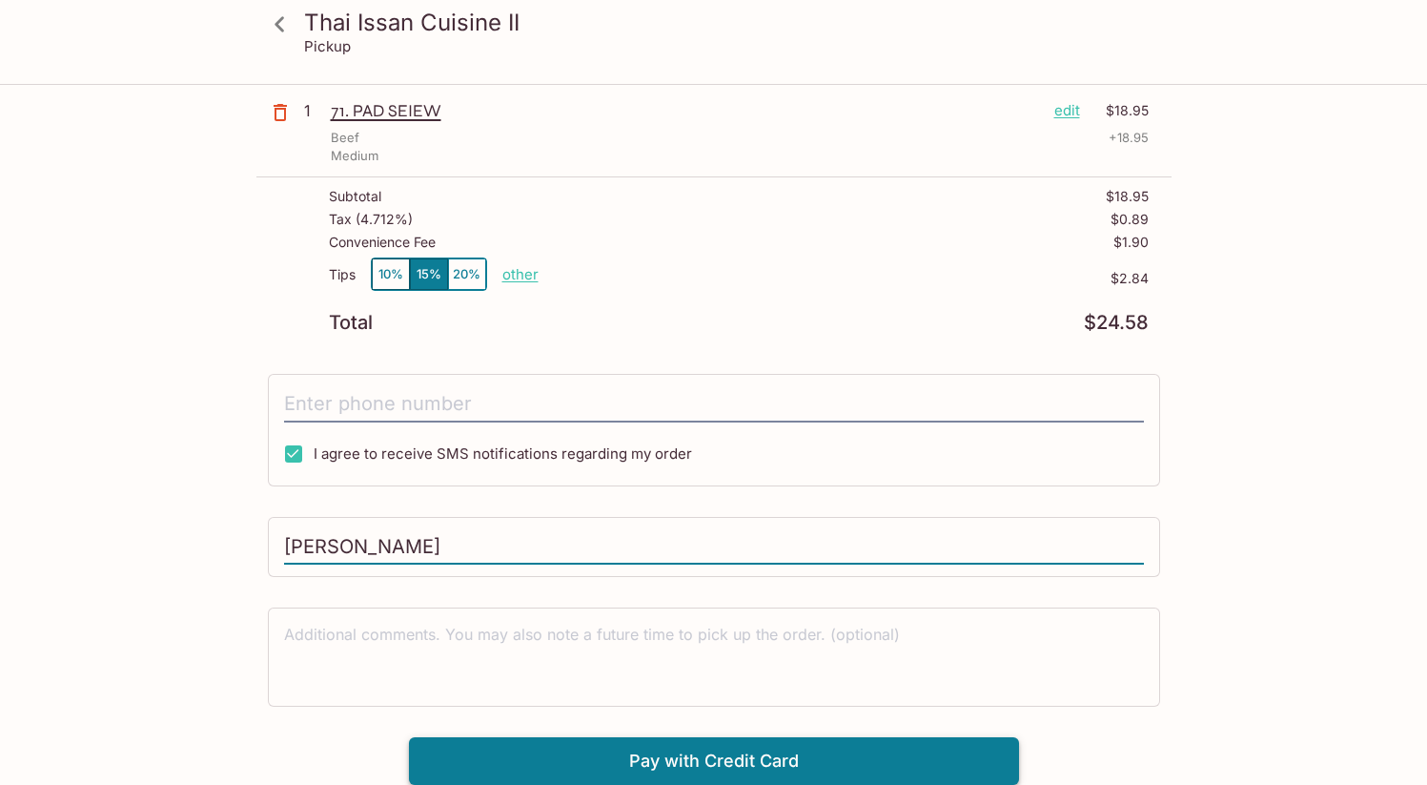
type input "[PERSON_NAME]"
drag, startPoint x: 752, startPoint y: 767, endPoint x: 200, endPoint y: 717, distance: 554.3
click at [202, 720] on div "Thai Issan Cuisine II Pickup Thai Issan Cuisine II [STREET_ADDRESS] Your Order …" at bounding box center [714, 365] width 1221 height 840
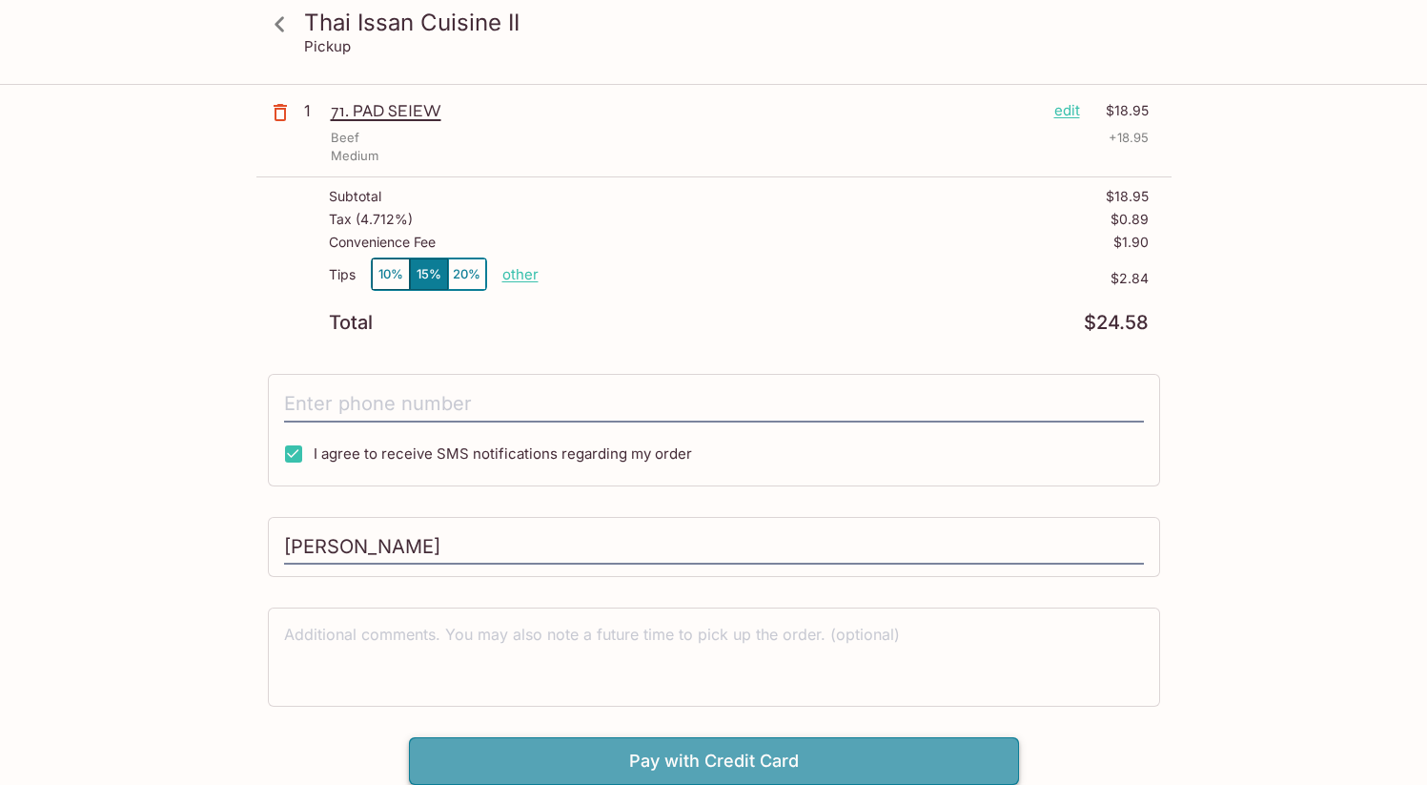
click at [715, 761] on button "Pay with Credit Card" at bounding box center [714, 761] width 610 height 48
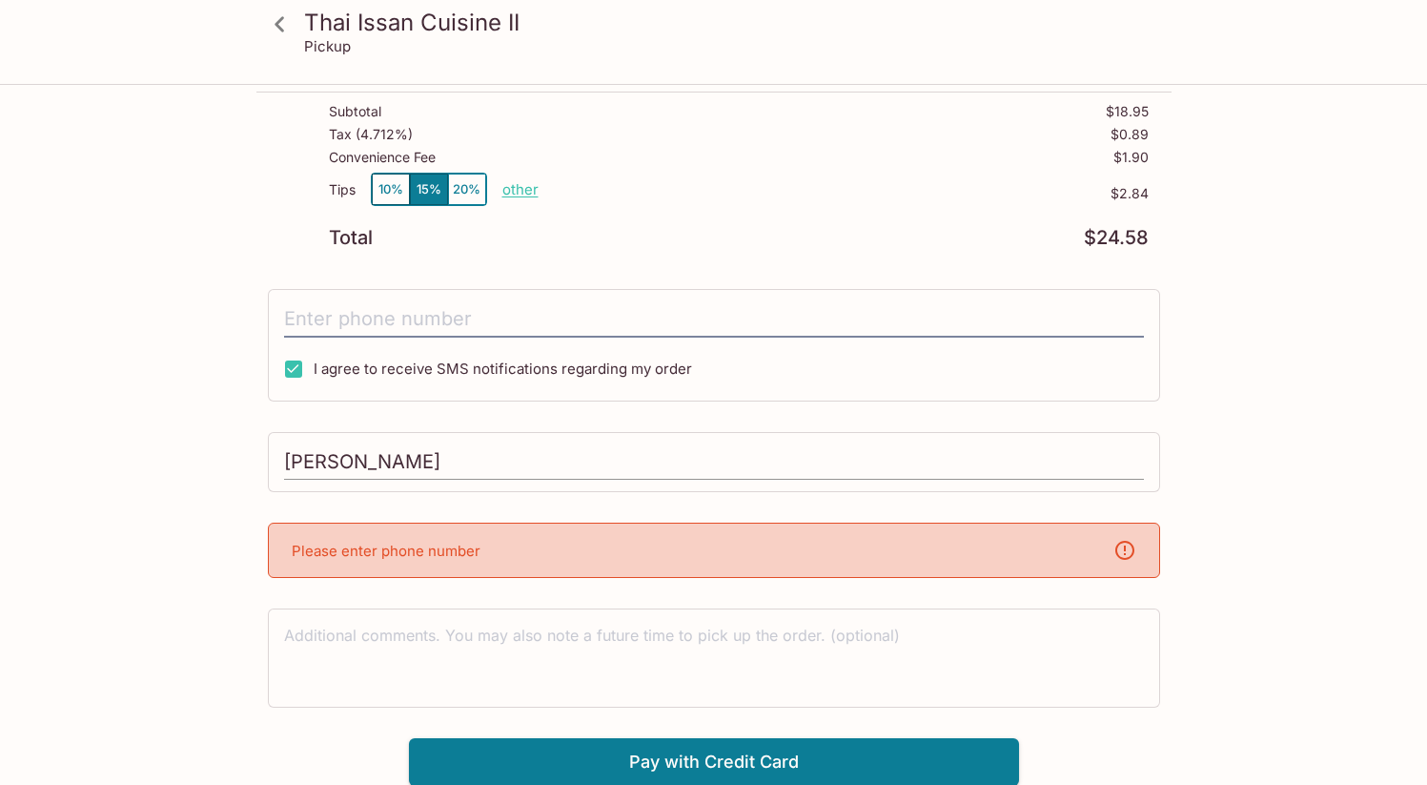
scroll to position [227, 0]
click at [500, 640] on textarea at bounding box center [714, 657] width 860 height 66
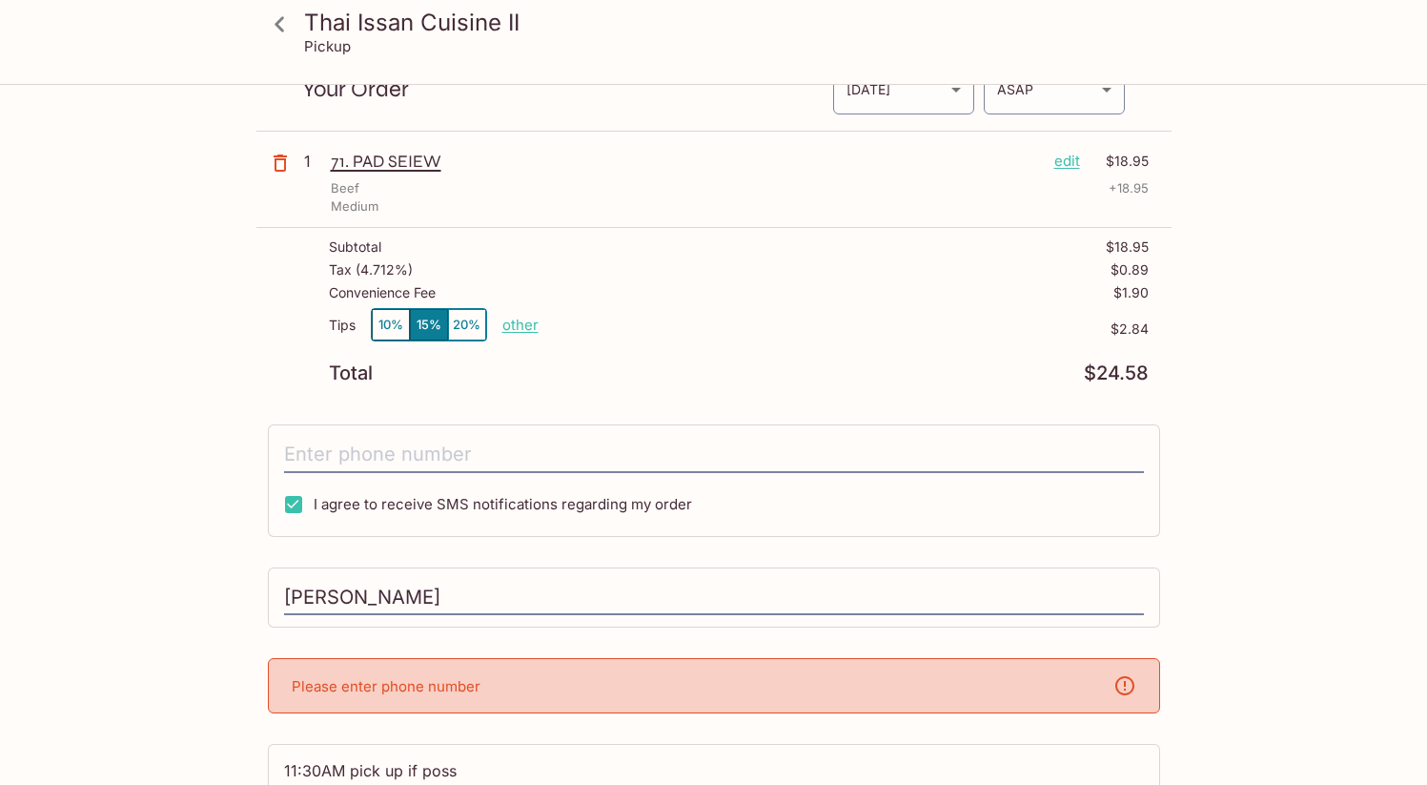
scroll to position [0, 0]
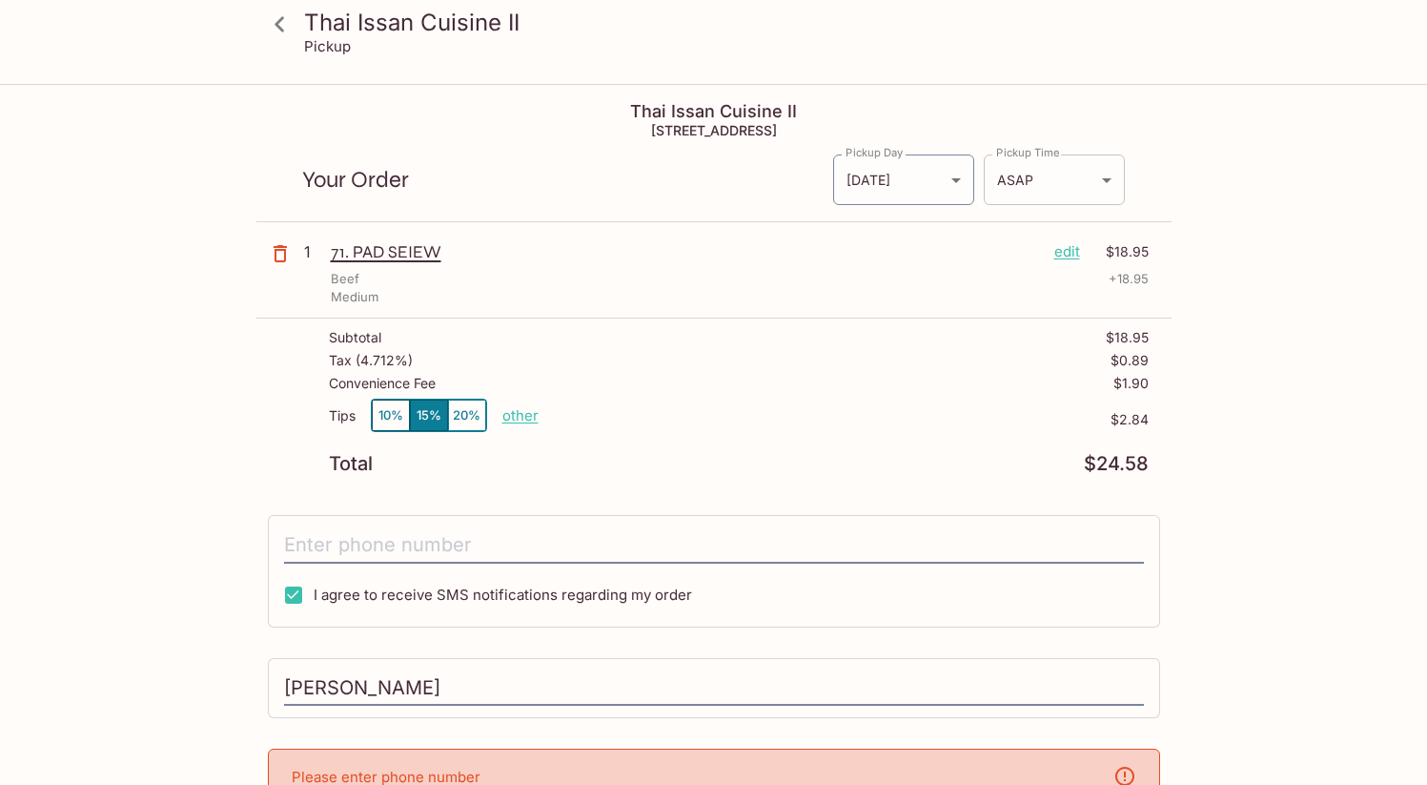
type textarea "11:30AM pick up if poss"
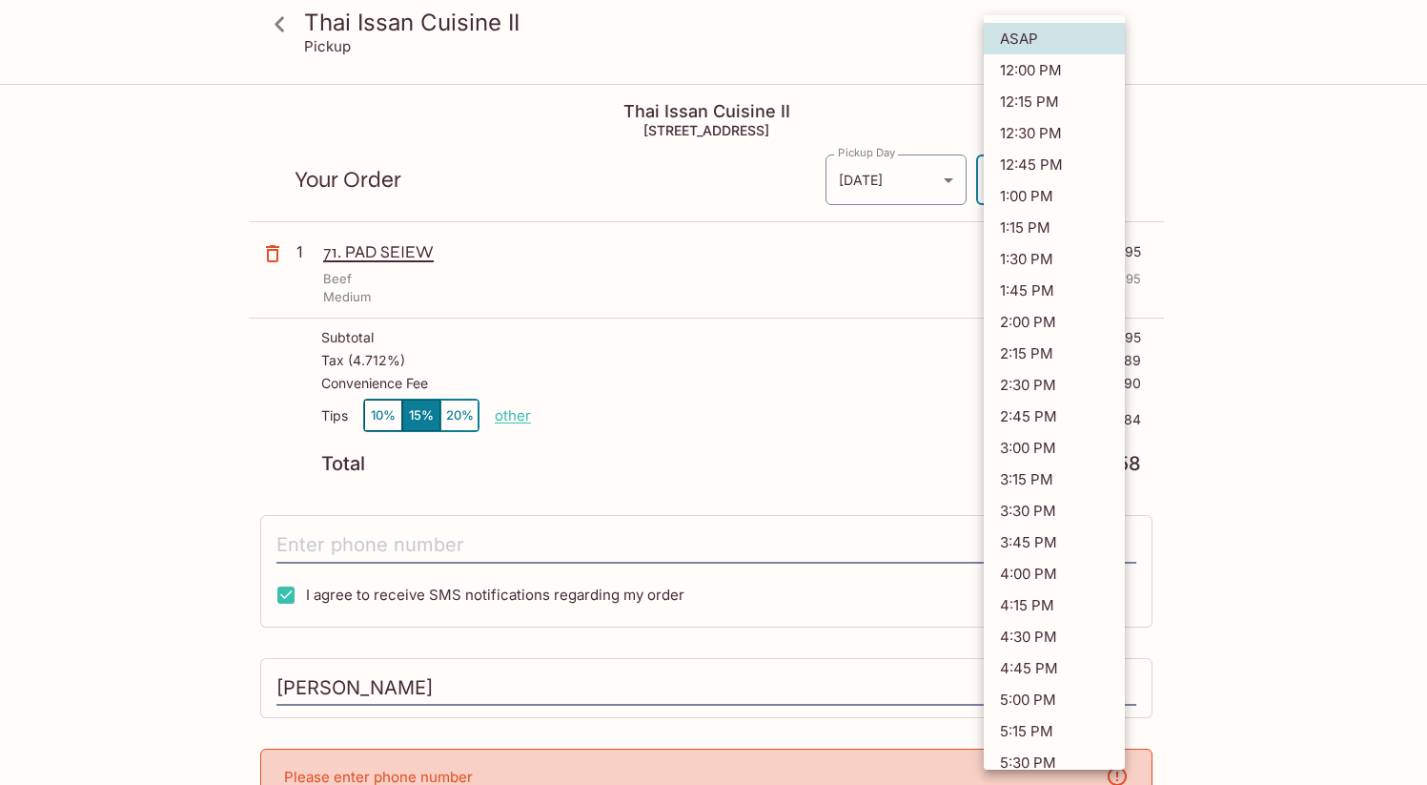
click at [1036, 185] on body "Thai Issan Cuisine II Pickup Thai Issan Cuisine II [STREET_ADDRESS] Your Order …" at bounding box center [713, 478] width 1427 height 785
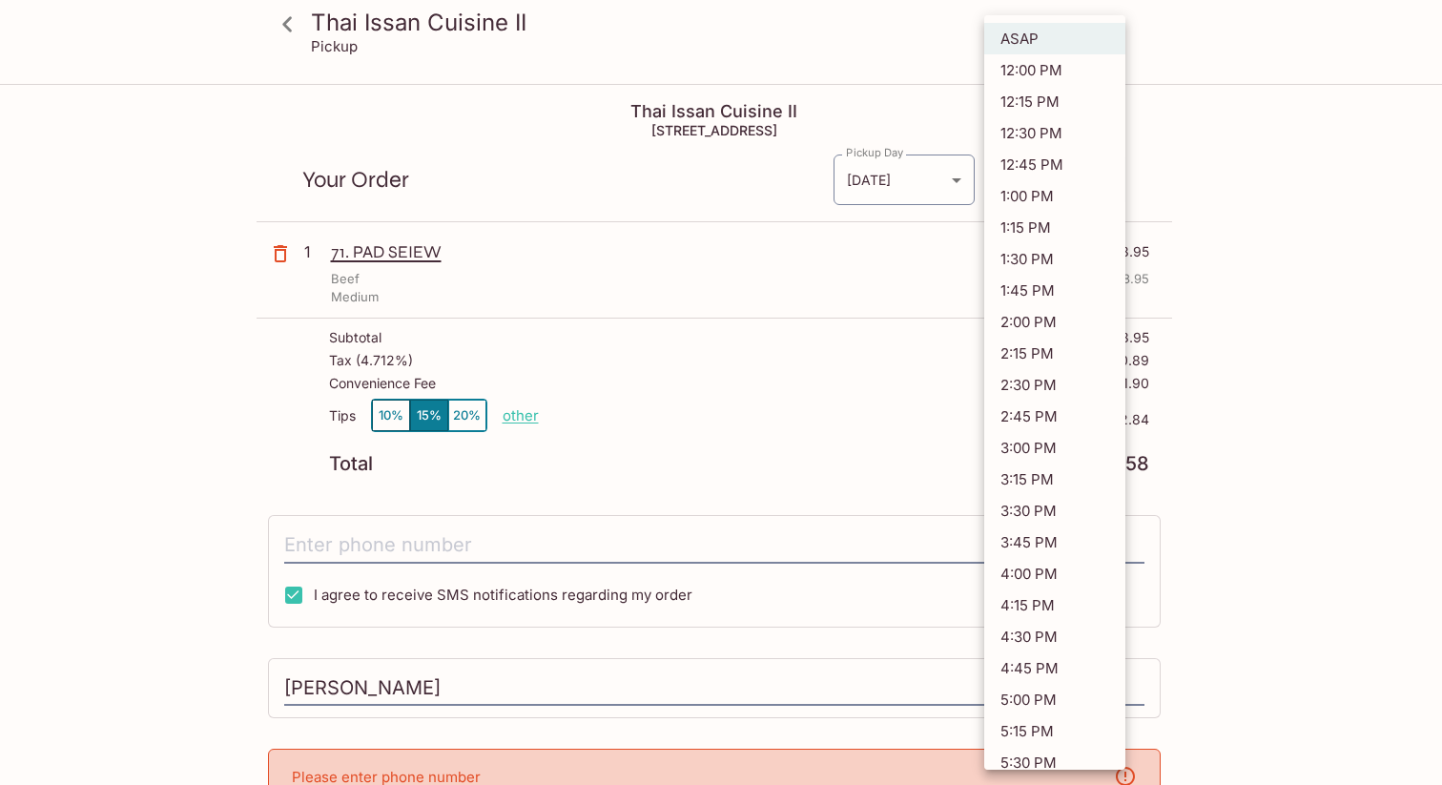
click at [1055, 34] on li "ASAP" at bounding box center [1054, 38] width 141 height 31
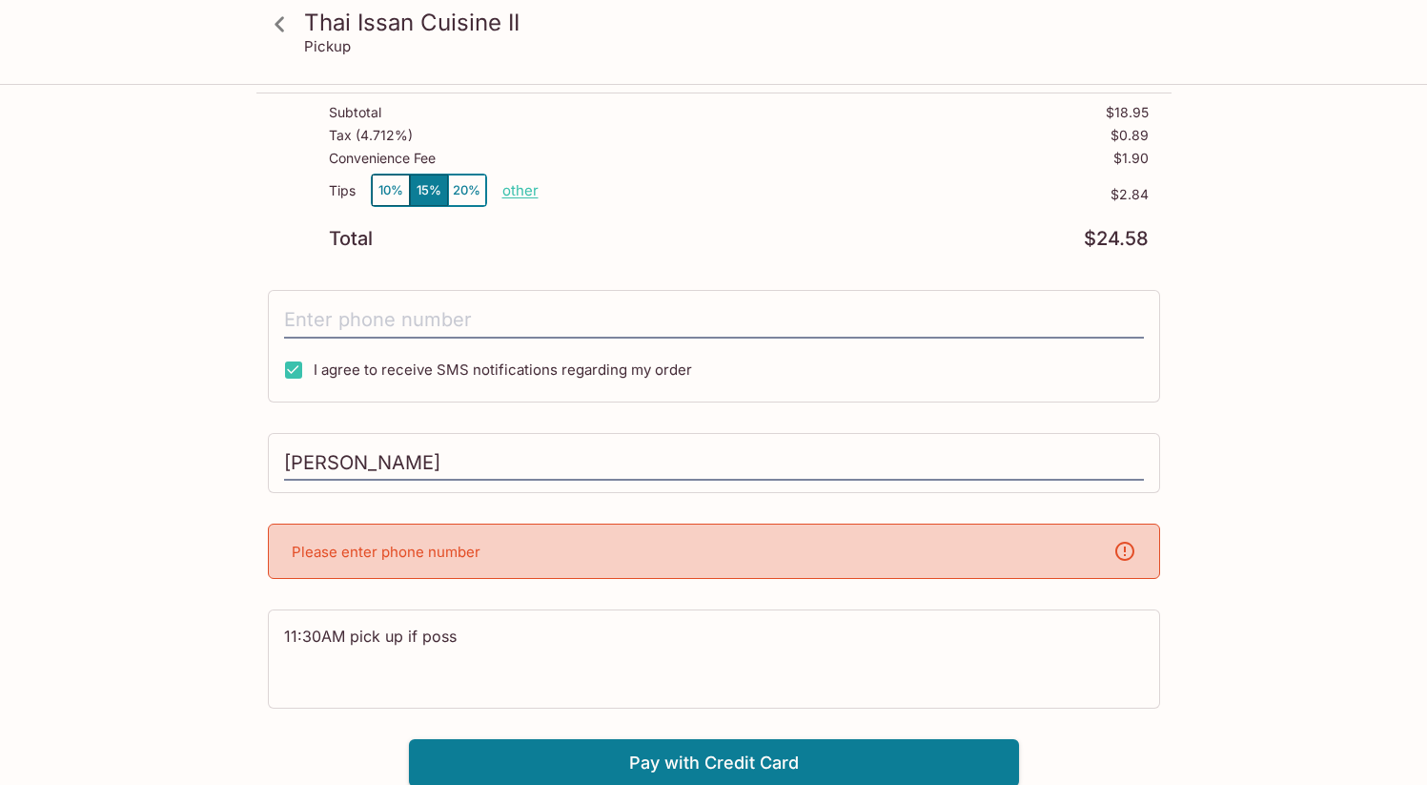
scroll to position [227, 0]
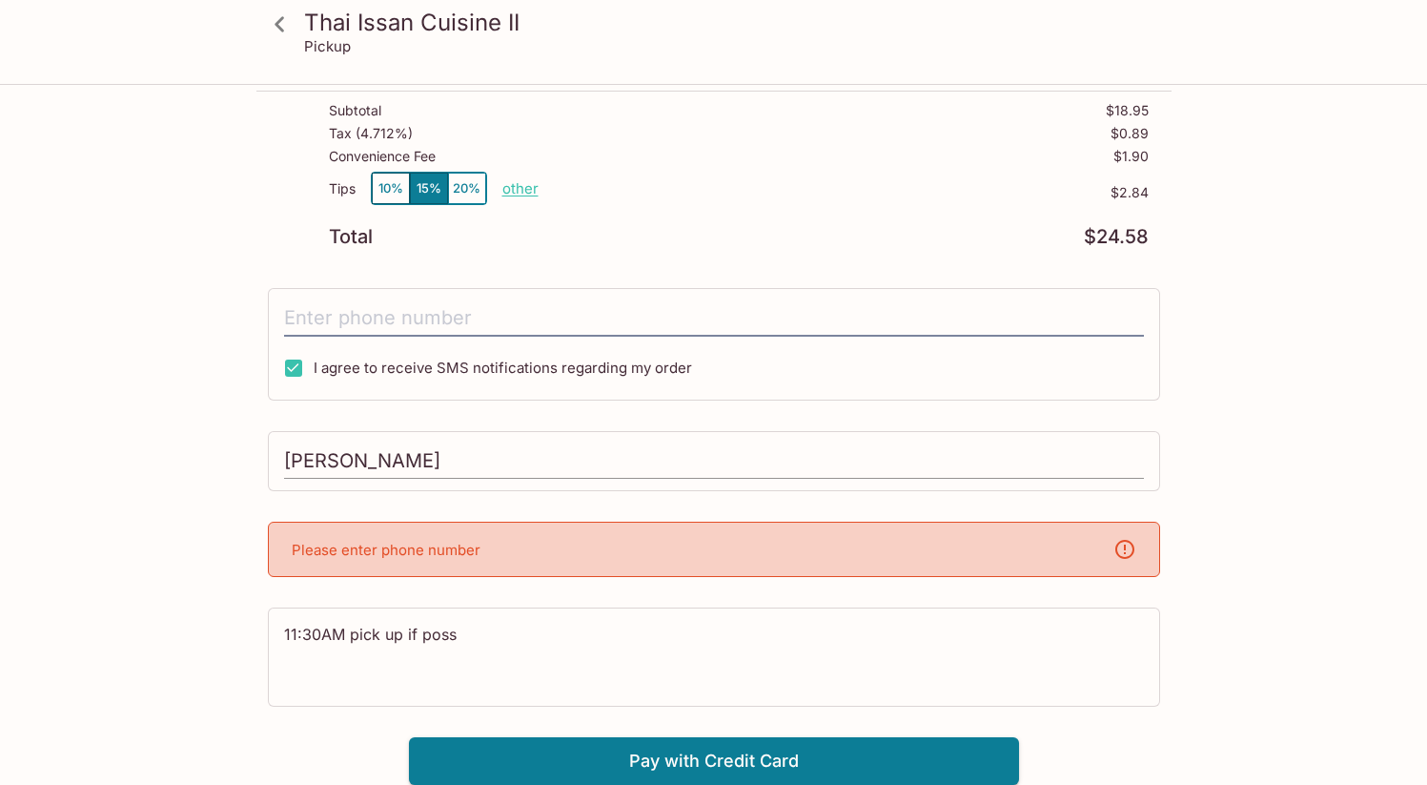
click at [464, 472] on input "[PERSON_NAME]" at bounding box center [714, 461] width 860 height 36
click at [437, 314] on input "tel" at bounding box center [714, 318] width 860 height 36
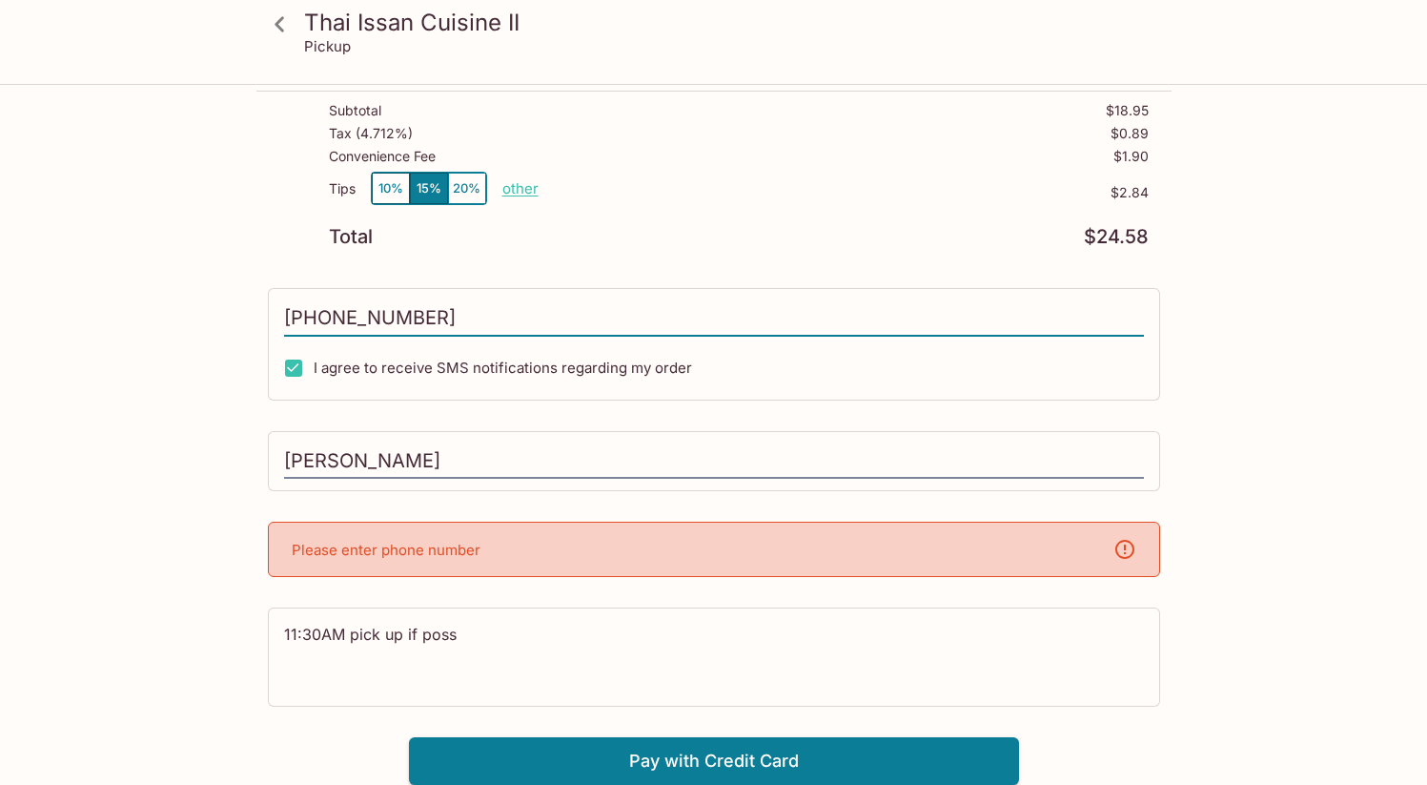
scroll to position [141, 0]
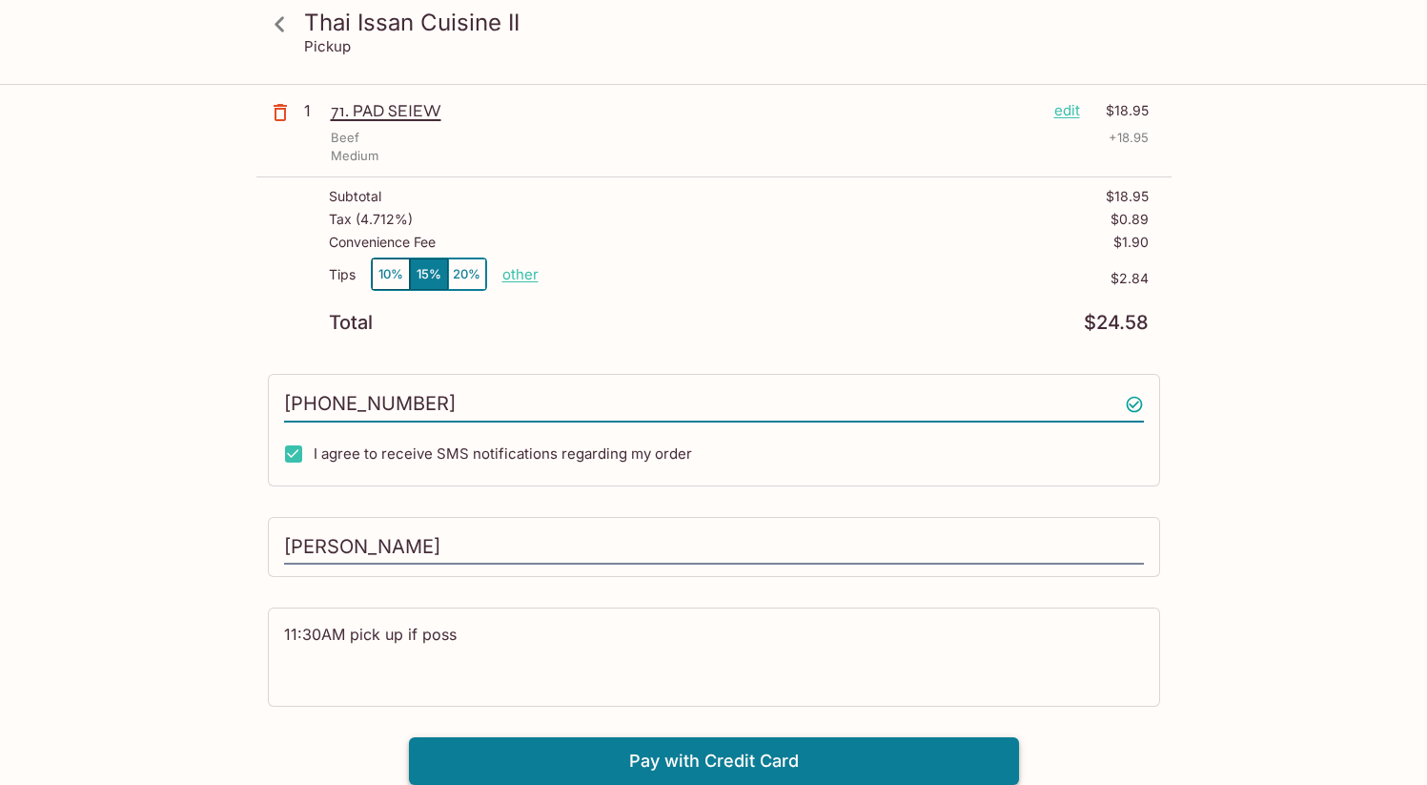
type input "[PHONE_NUMBER]"
click at [772, 770] on button "Pay with Credit Card" at bounding box center [714, 761] width 610 height 48
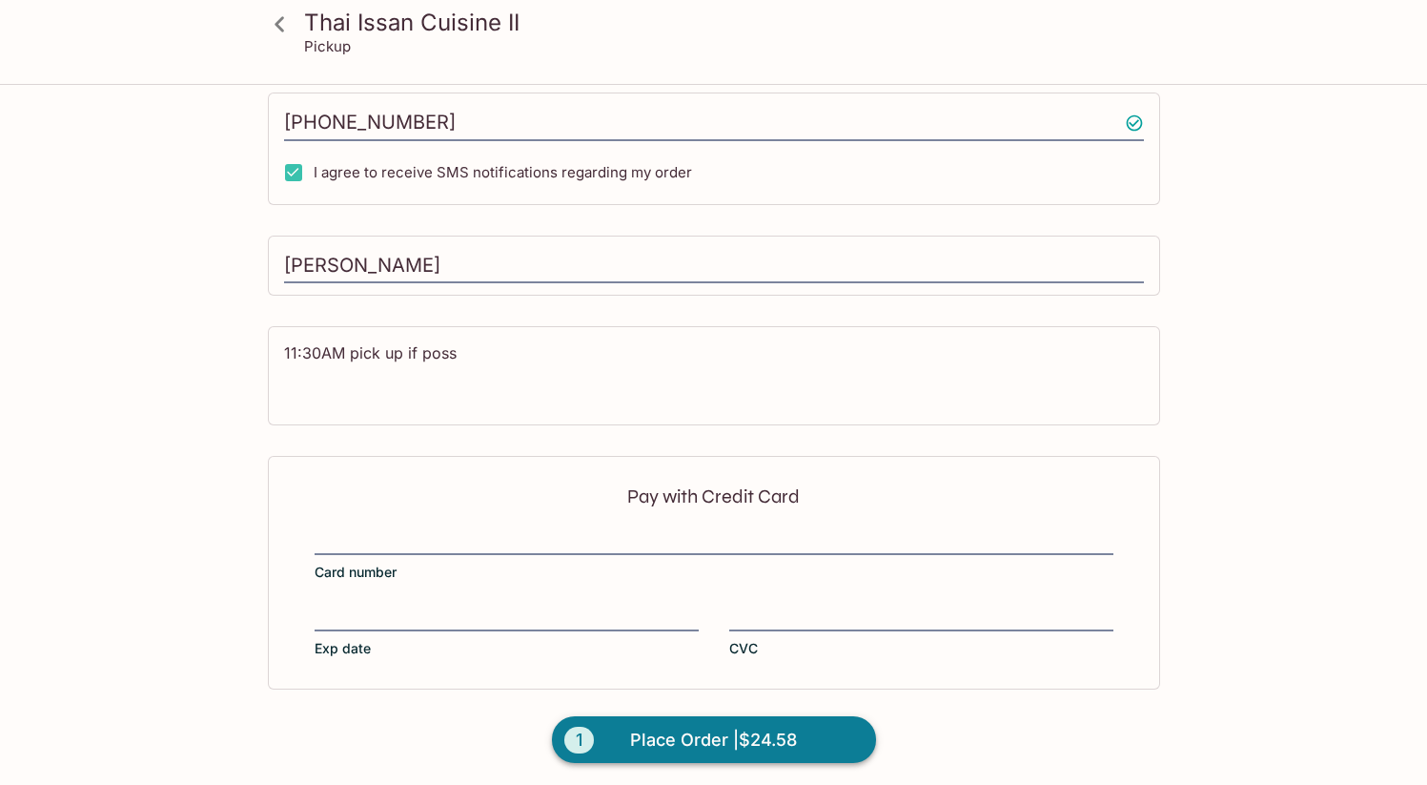
scroll to position [427, 0]
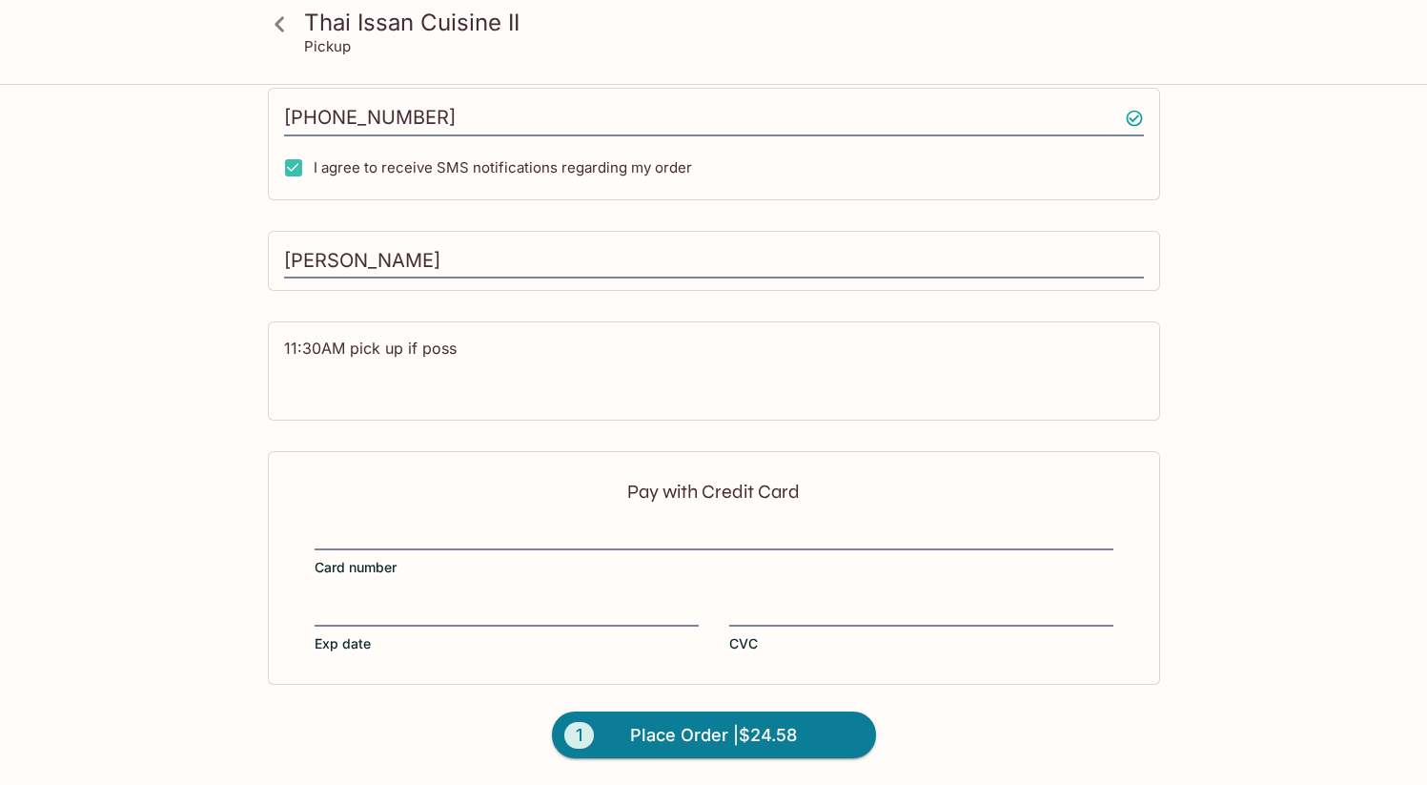
click at [506, 524] on div at bounding box center [714, 536] width 799 height 27
click at [506, 524] on input "Card number" at bounding box center [714, 524] width 799 height 1
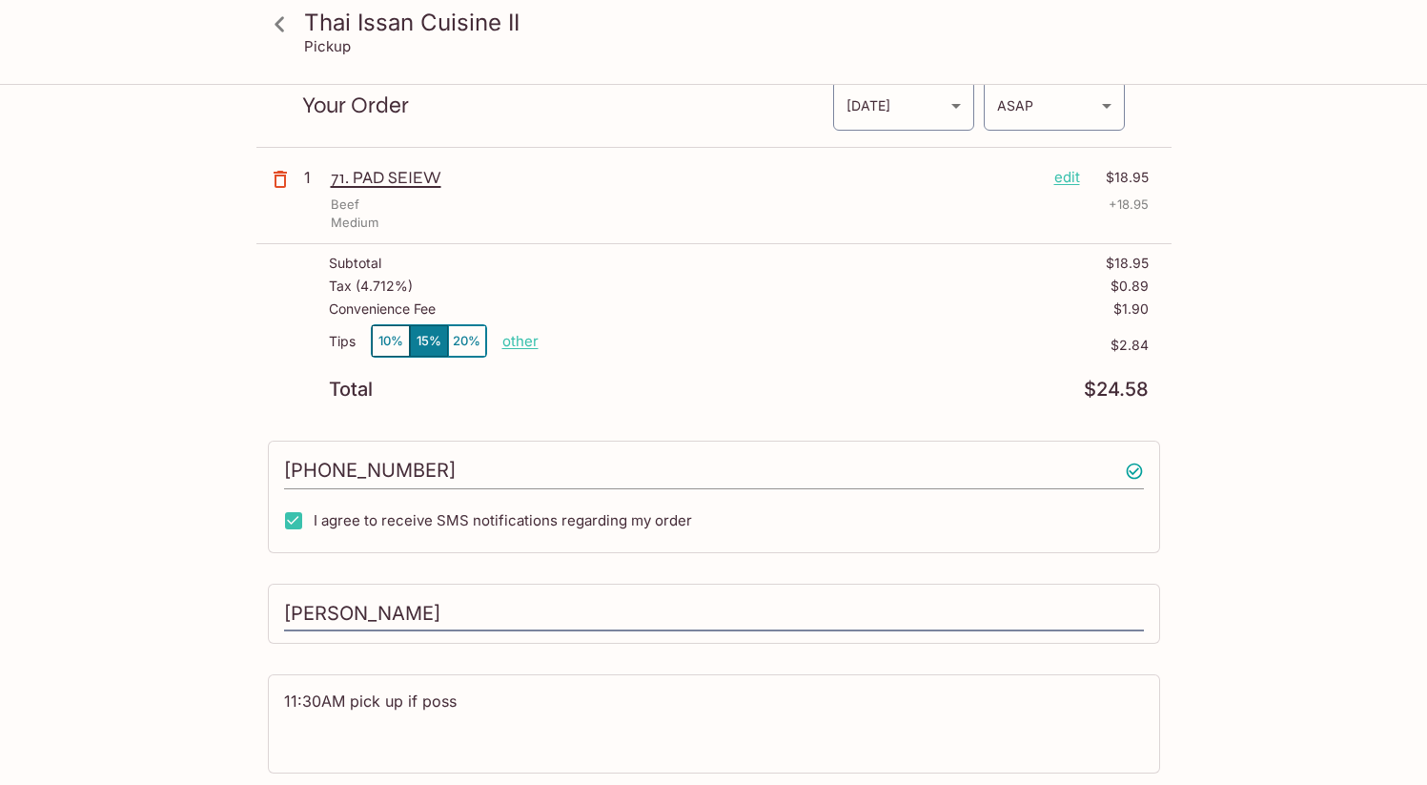
scroll to position [0, 0]
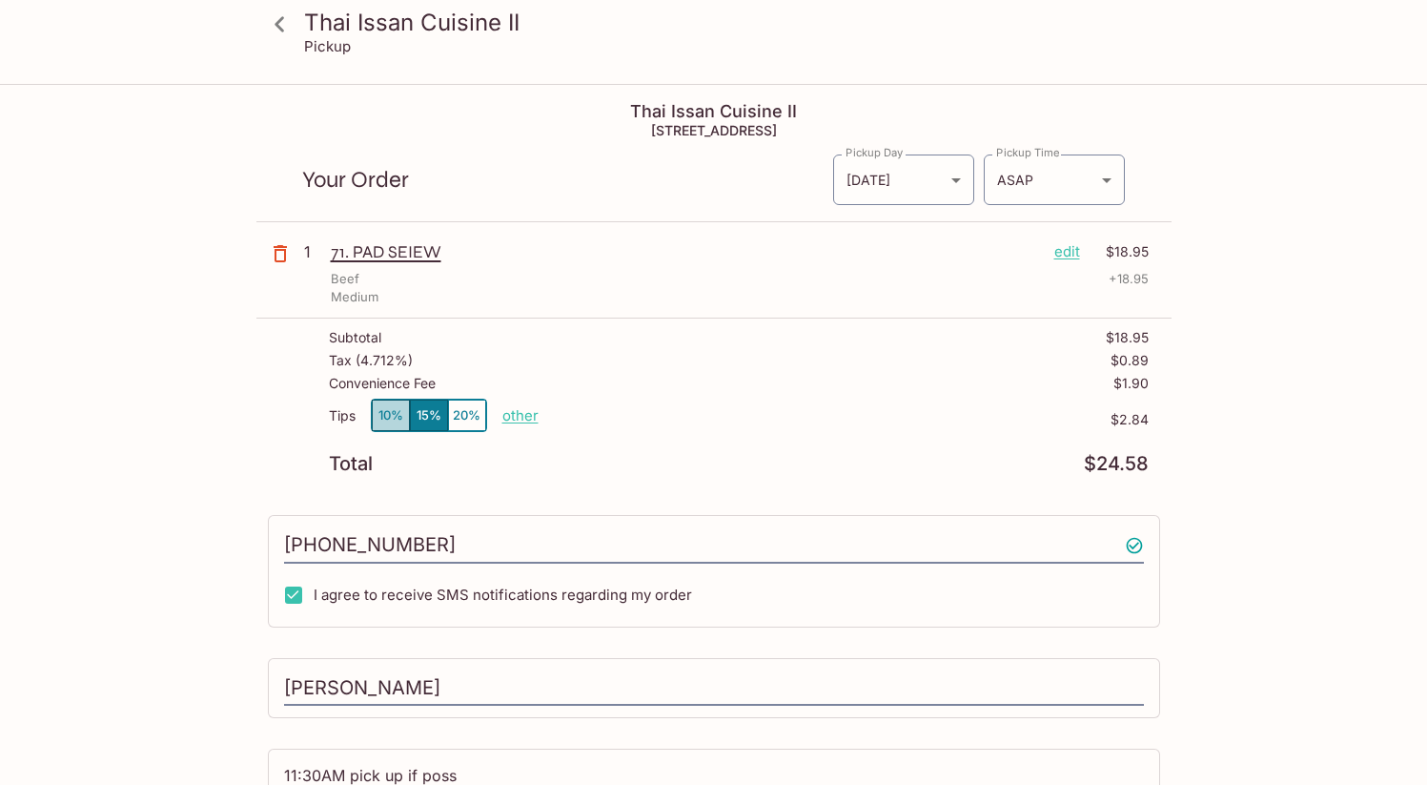
click at [397, 418] on button "10%" at bounding box center [391, 415] width 38 height 31
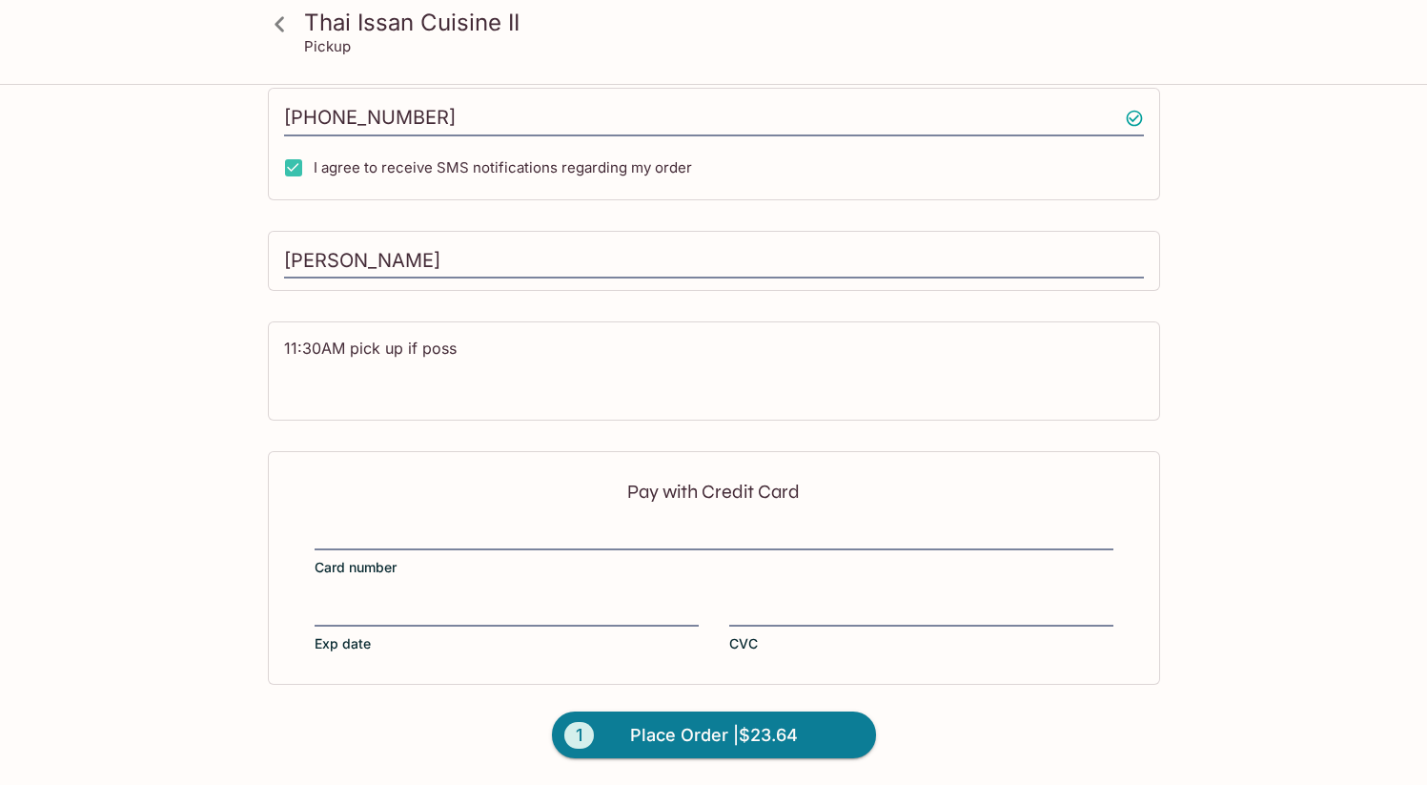
scroll to position [427, 0]
click at [738, 738] on span "Place Order | $23.64" at bounding box center [714, 735] width 168 height 31
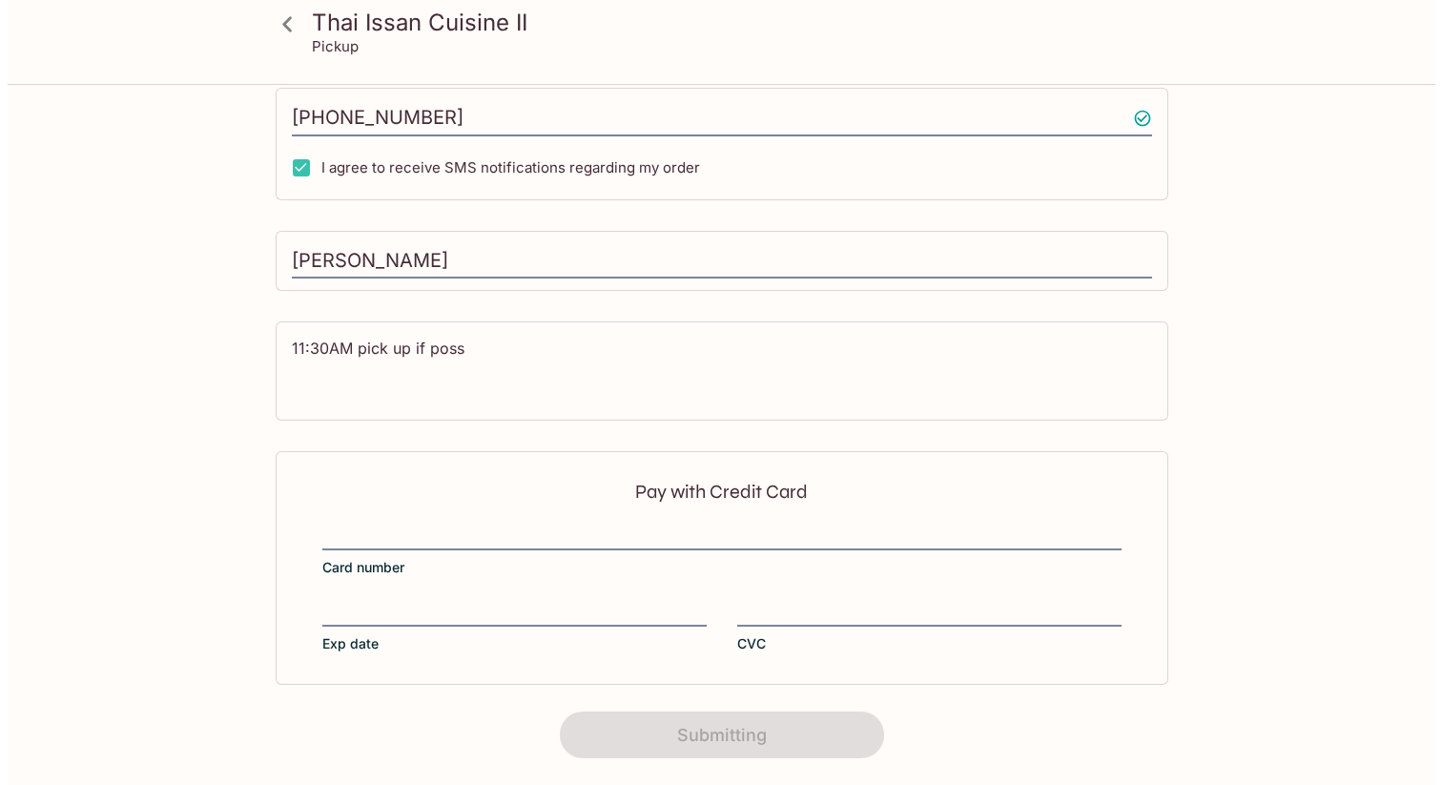
scroll to position [0, 0]
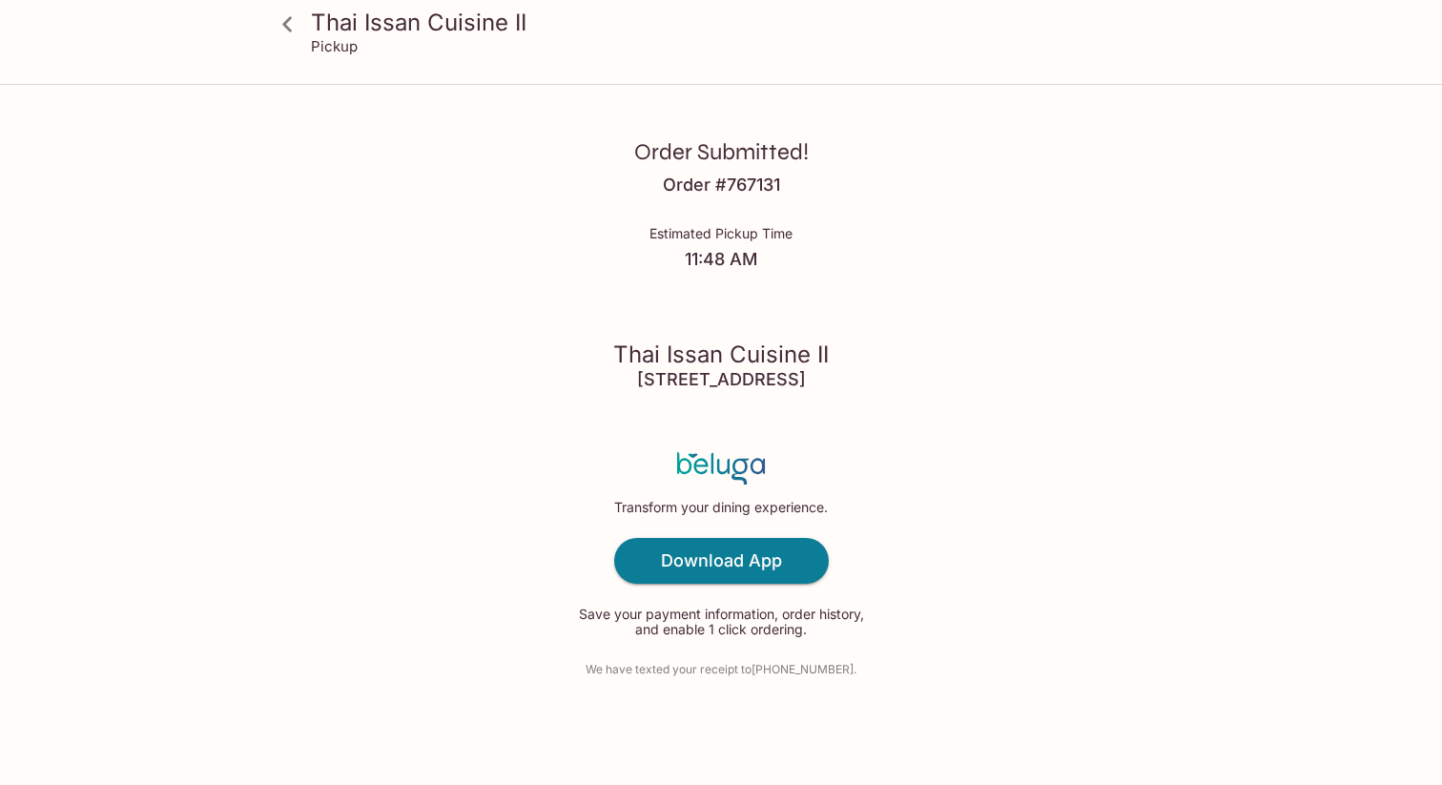
click at [1306, 183] on div "Order Submitted! Order # 767131 Estimated Pickup Time 11:48 AM Thai Issan Cuisi…" at bounding box center [721, 392] width 1221 height 785
